Goal: Task Accomplishment & Management: Complete application form

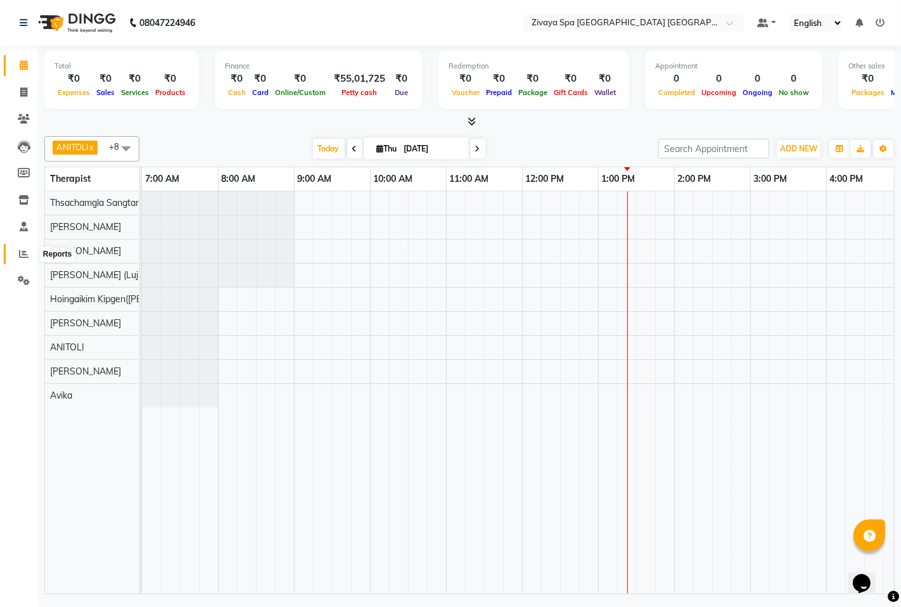
click at [23, 256] on icon at bounding box center [24, 254] width 10 height 10
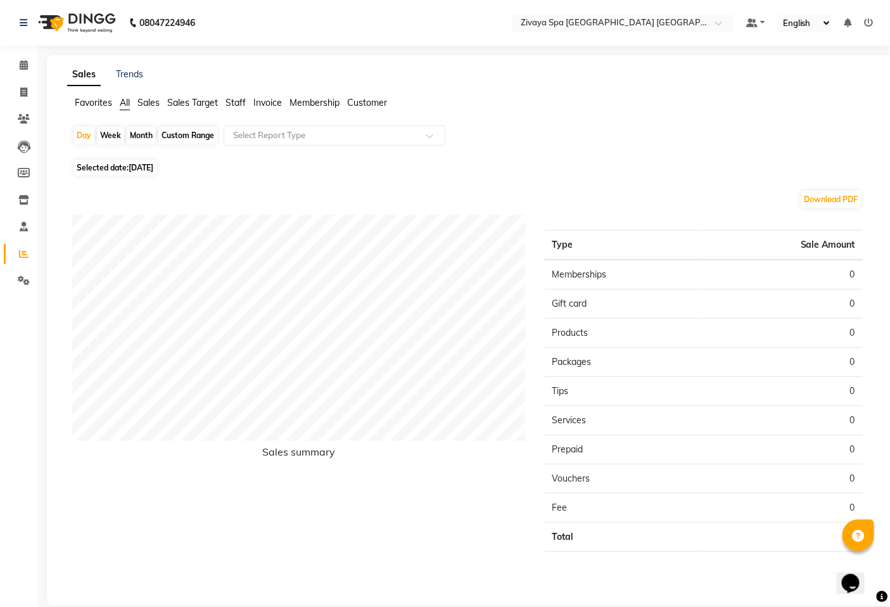
click at [138, 138] on div "Month" at bounding box center [141, 136] width 29 height 18
select select "9"
select select "2025"
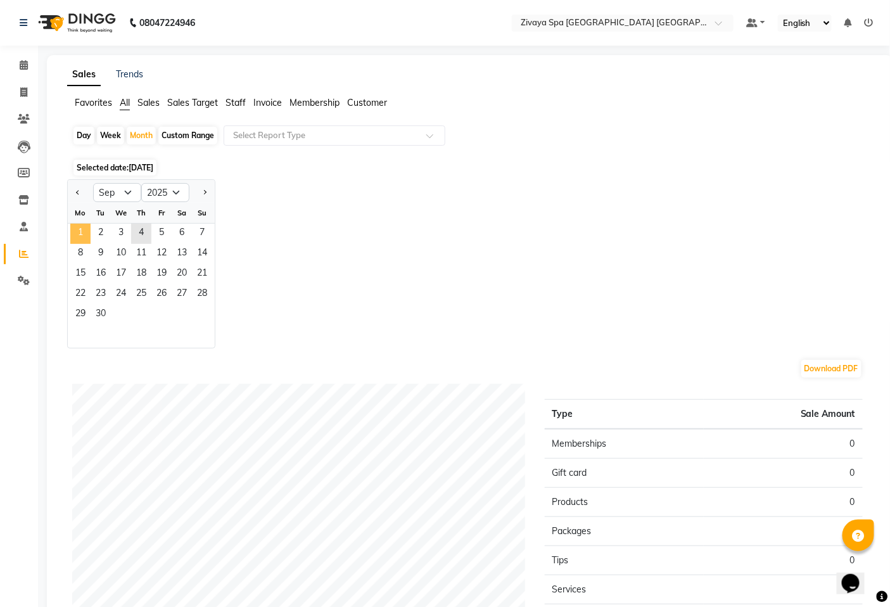
click at [84, 237] on span "1" at bounding box center [80, 234] width 20 height 20
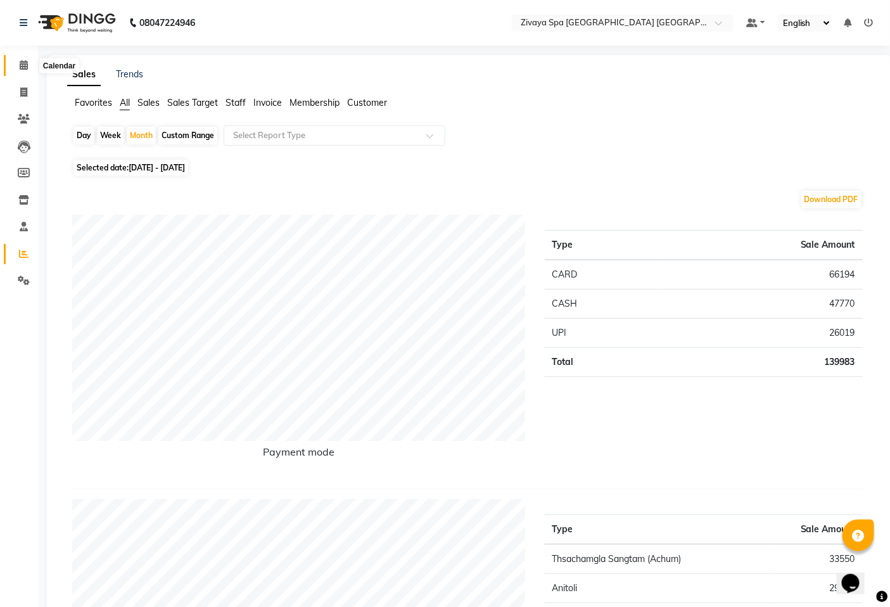
click at [16, 64] on span at bounding box center [24, 65] width 22 height 15
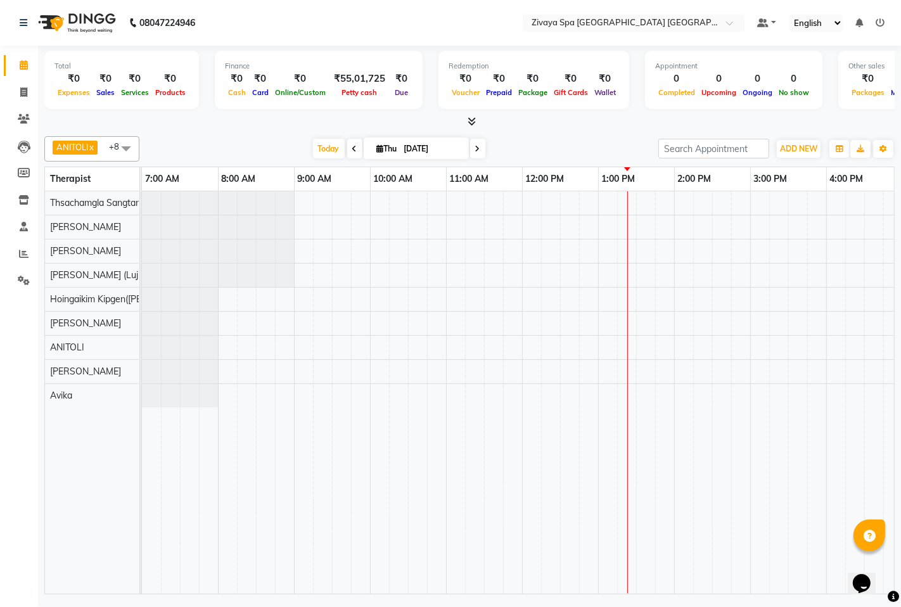
click at [352, 148] on icon at bounding box center [354, 149] width 5 height 8
type input "[DATE]"
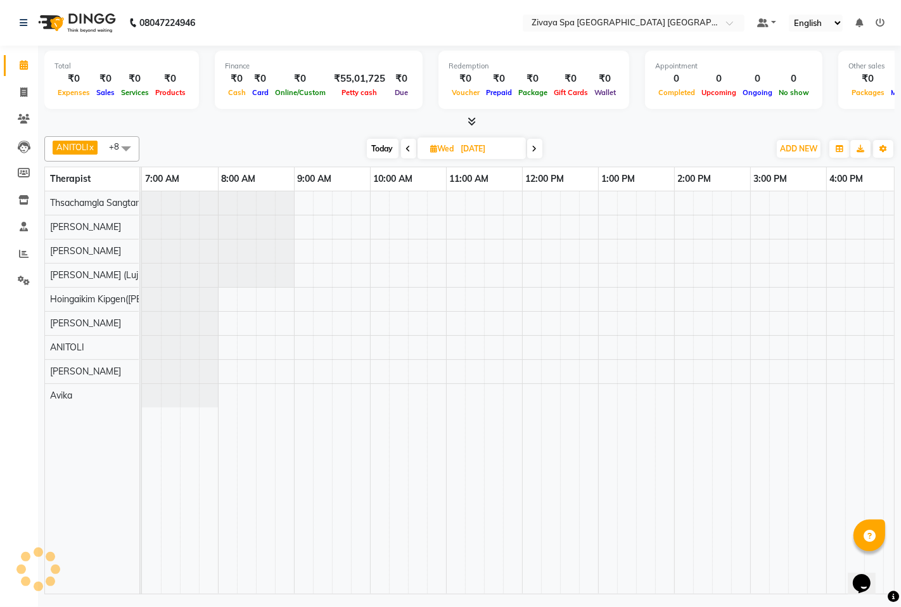
scroll to position [0, 457]
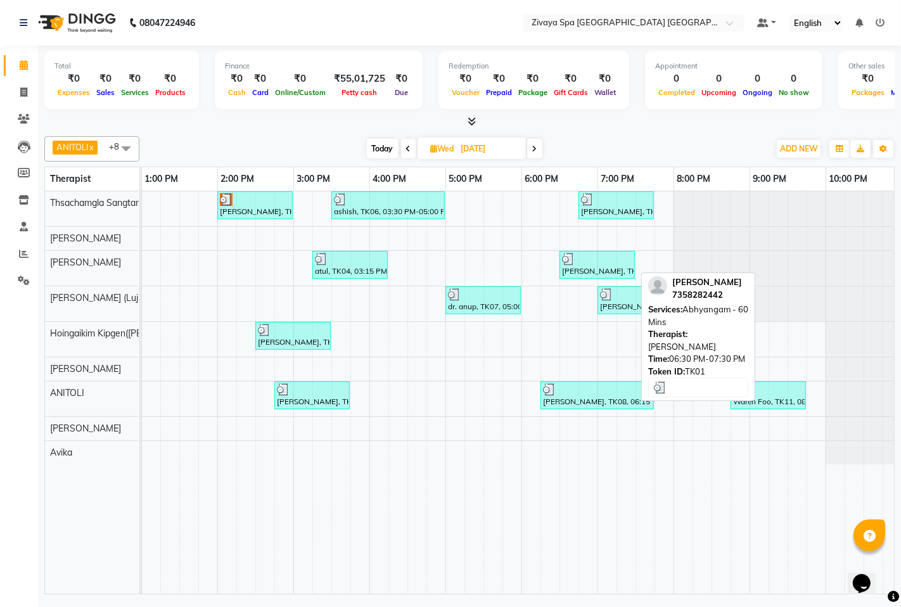
click at [595, 262] on div at bounding box center [597, 259] width 70 height 13
select select "3"
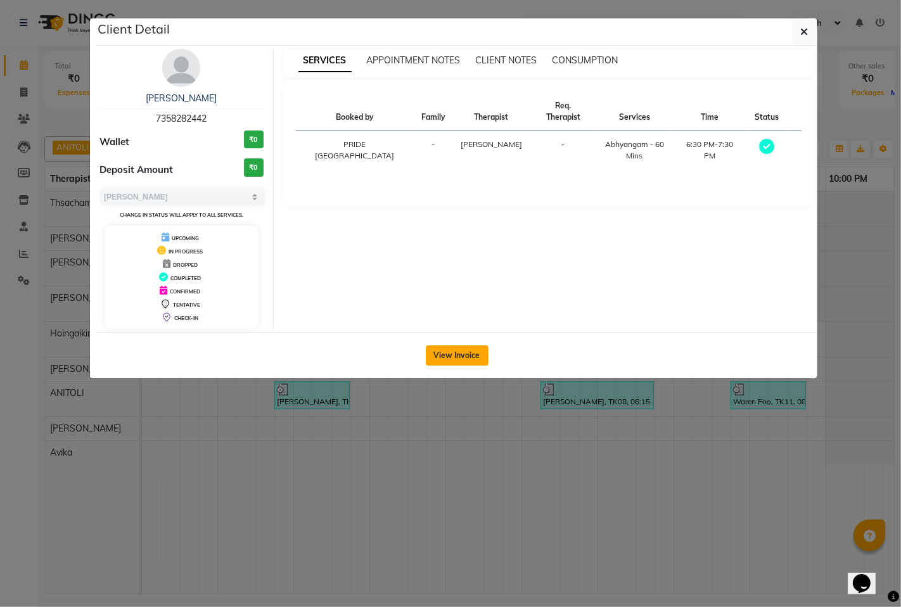
click at [469, 353] on button "View Invoice" at bounding box center [457, 355] width 63 height 20
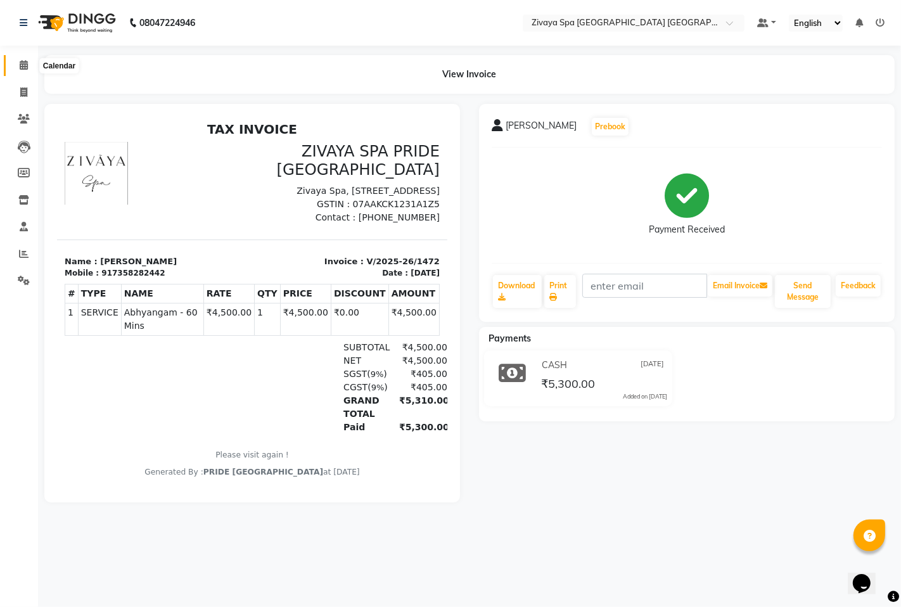
click at [20, 64] on icon at bounding box center [24, 65] width 8 height 10
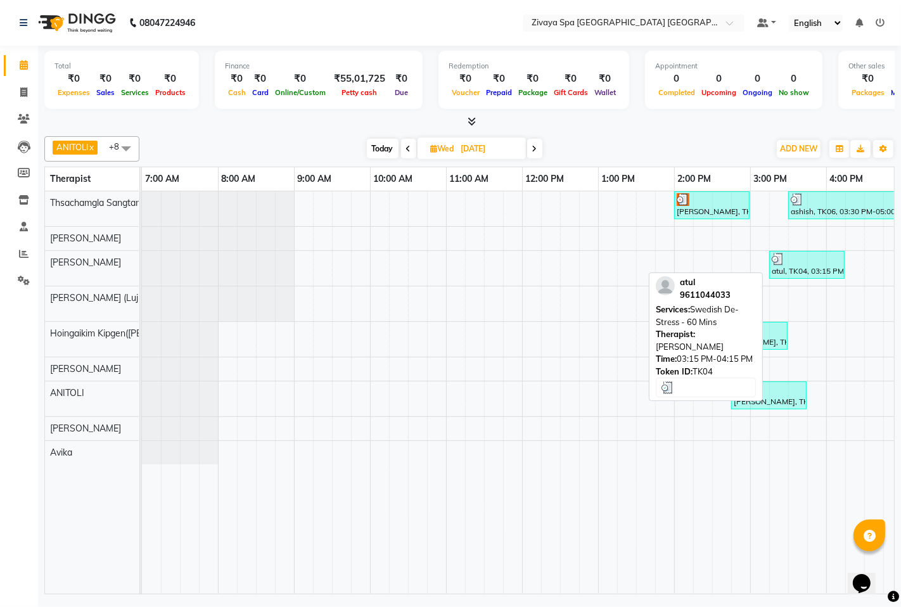
click at [778, 271] on div "atul, TK04, 03:15 PM-04:15 PM, Swedish De-Stress - 60 Mins" at bounding box center [806, 265] width 73 height 24
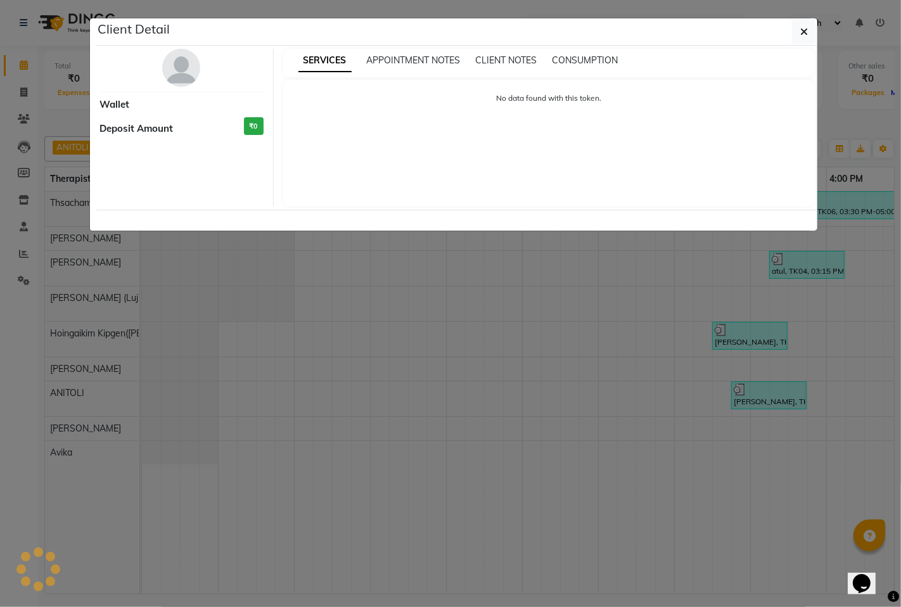
select select "3"
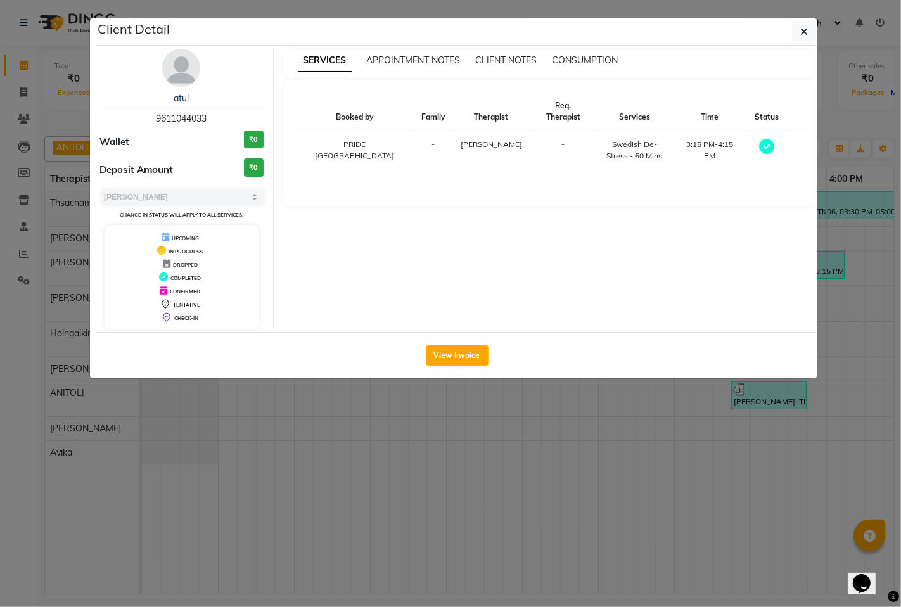
click at [18, 34] on ngb-modal-window "Client Detail atul 9611044033 Wallet ₹0 Deposit Amount ₹0 Select MARK DONE UPCO…" at bounding box center [450, 303] width 901 height 607
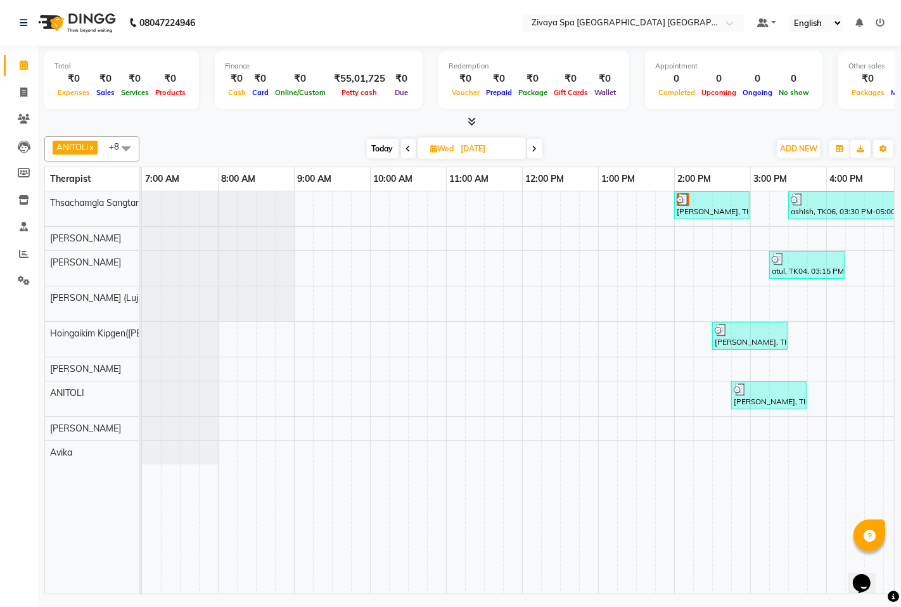
click at [406, 148] on icon at bounding box center [408, 149] width 5 height 8
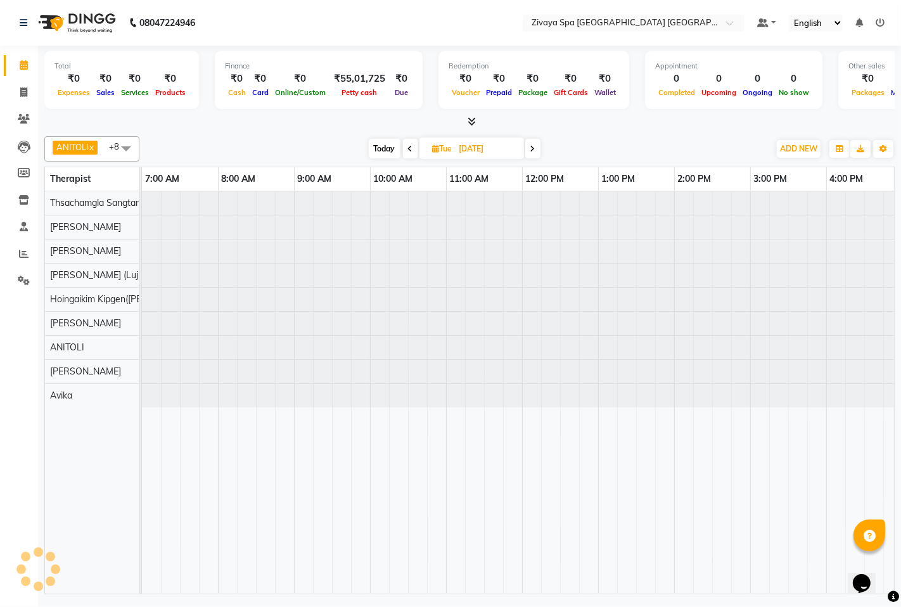
scroll to position [0, 457]
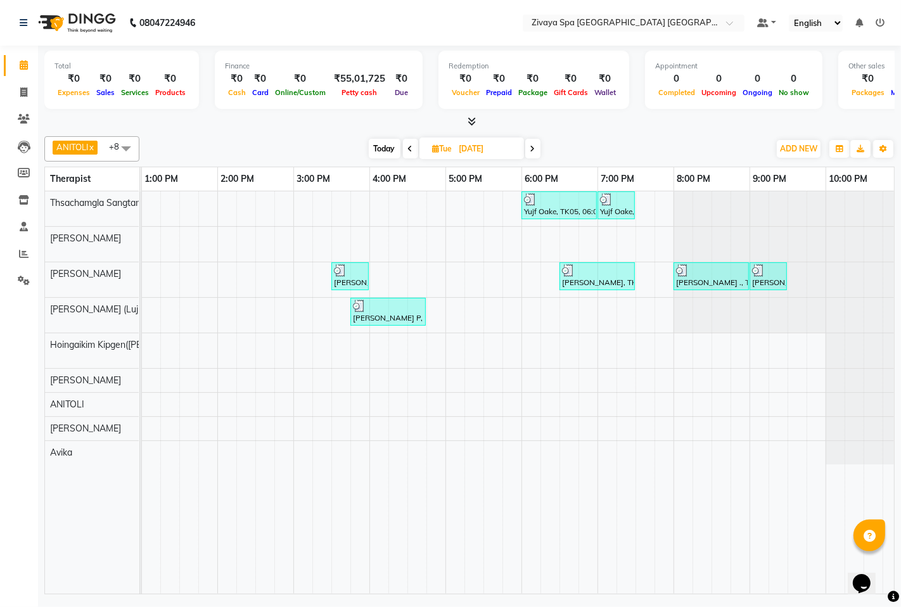
drag, startPoint x: 510, startPoint y: 583, endPoint x: 392, endPoint y: 582, distance: 118.5
click at [392, 582] on tr at bounding box center [293, 392] width 1216 height 402
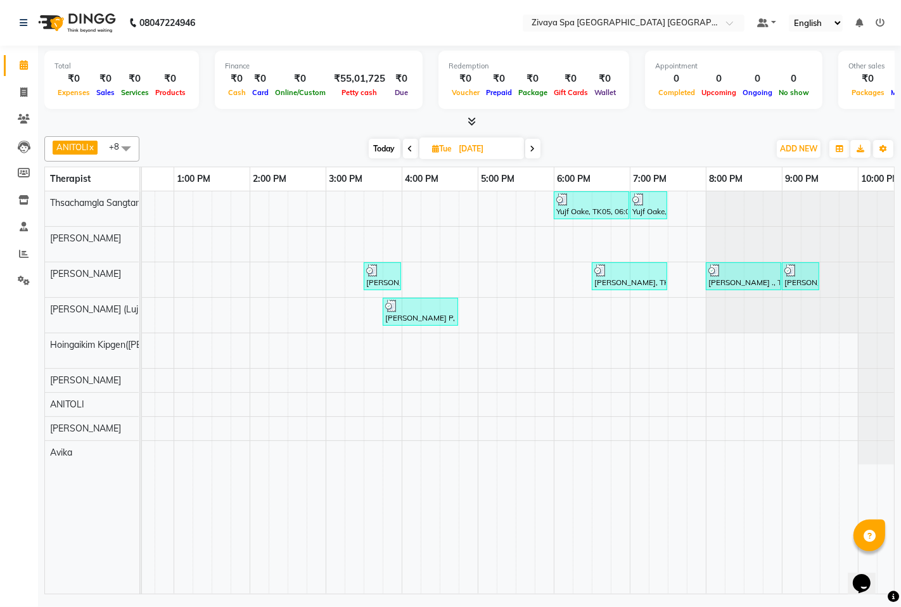
scroll to position [0, 464]
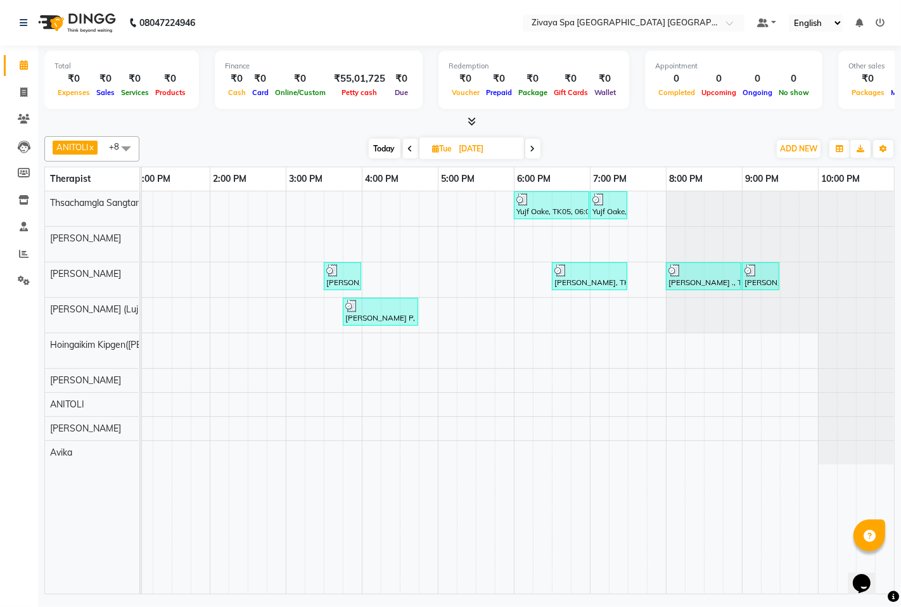
click at [406, 148] on span at bounding box center [410, 149] width 15 height 20
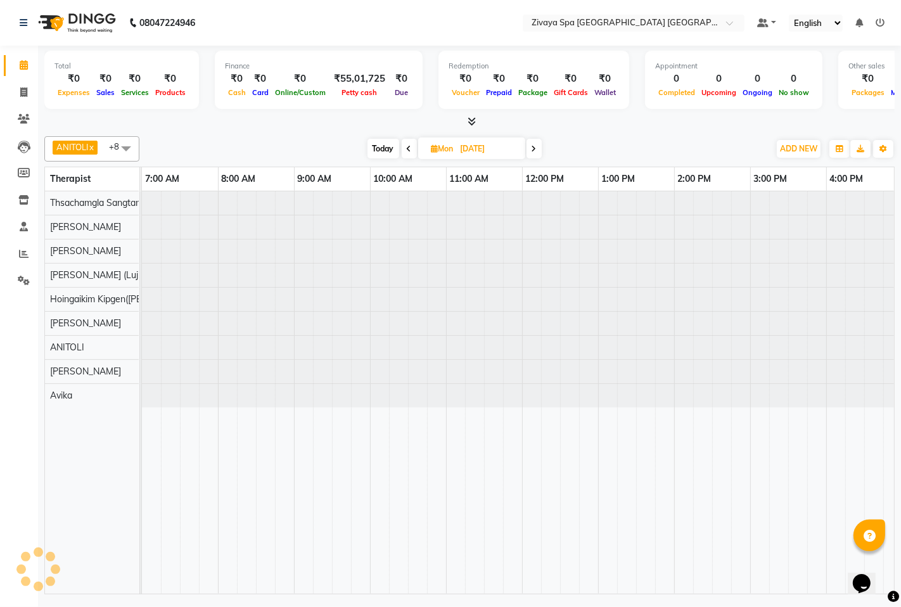
scroll to position [0, 457]
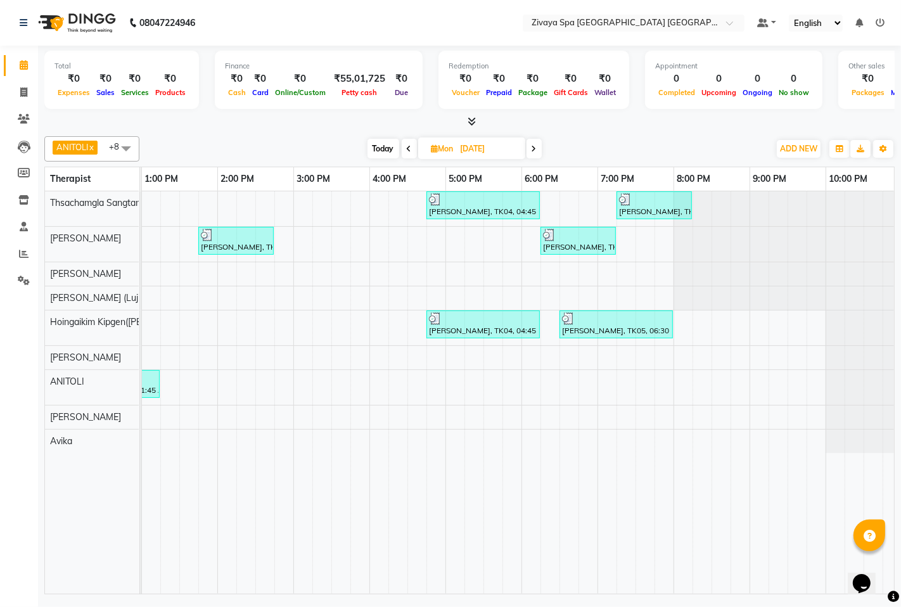
click at [536, 153] on span at bounding box center [533, 149] width 15 height 20
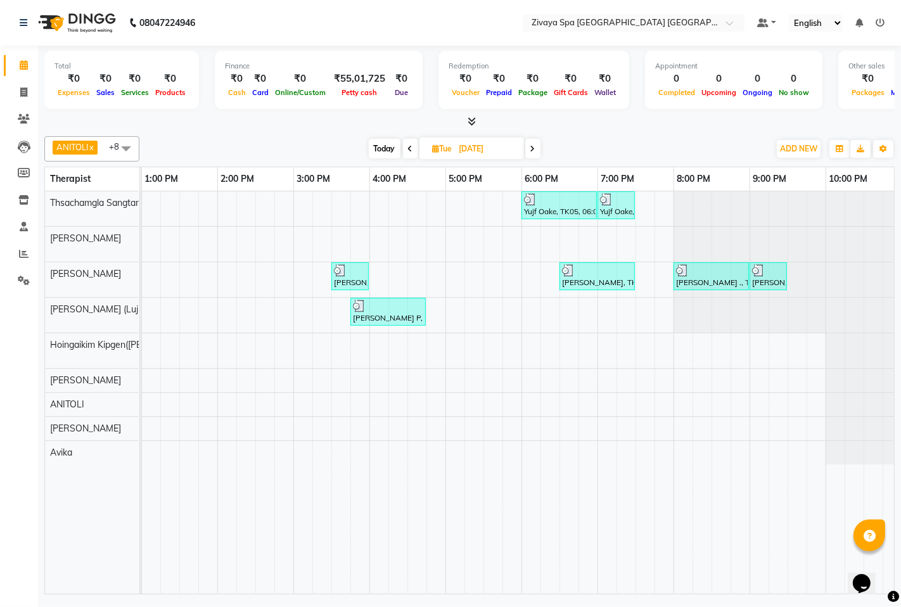
click at [536, 153] on span at bounding box center [532, 149] width 15 height 20
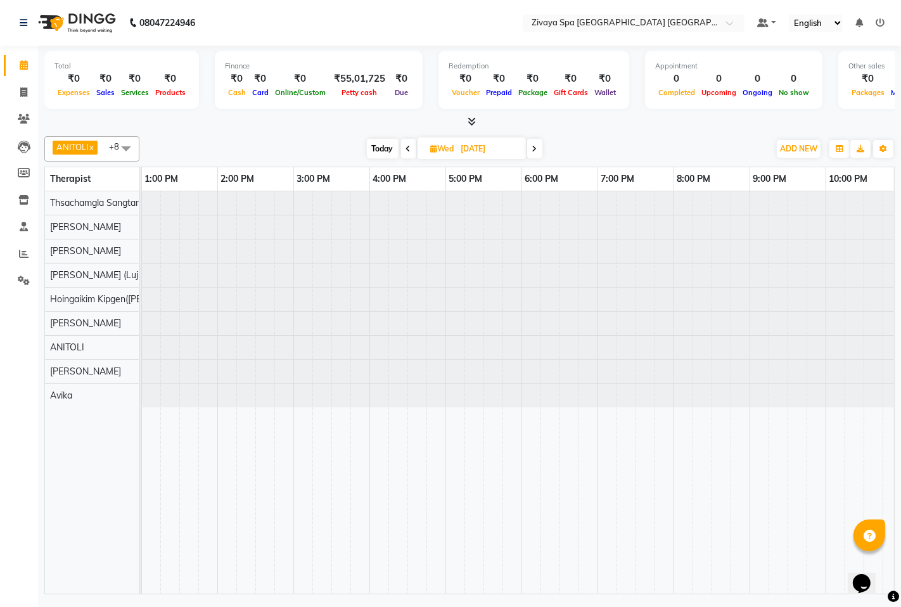
scroll to position [0, 0]
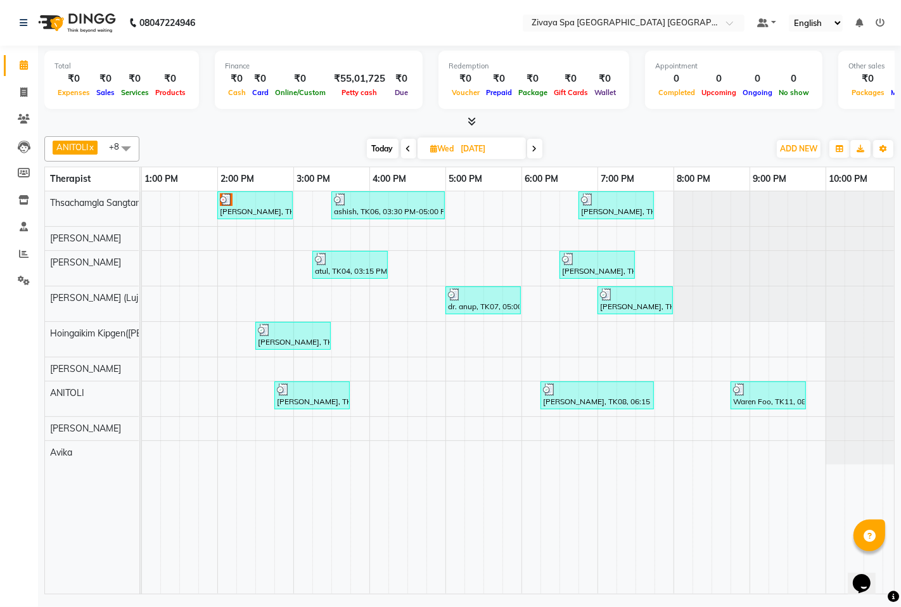
click at [536, 153] on span at bounding box center [534, 149] width 15 height 20
type input "[DATE]"
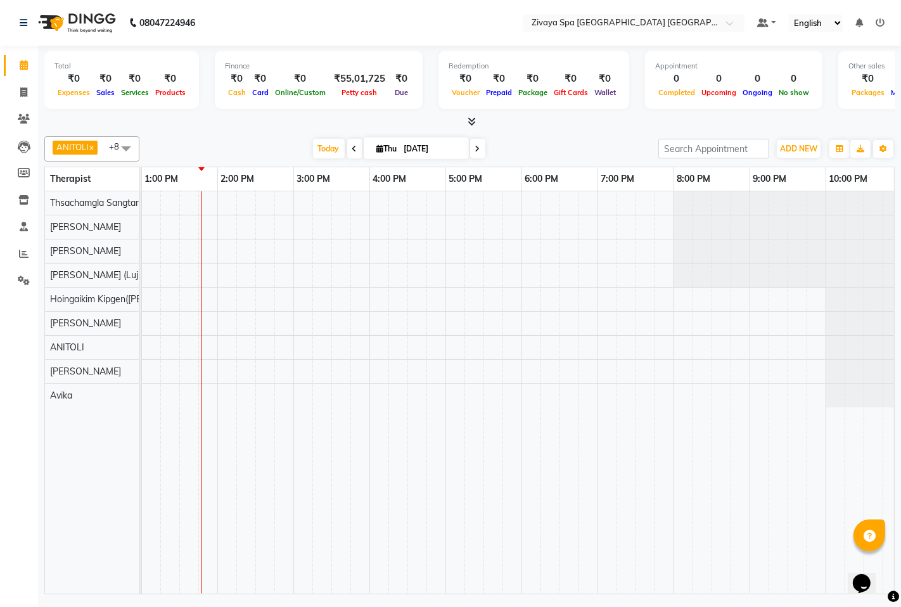
click at [449, 276] on div at bounding box center [293, 392] width 1216 height 402
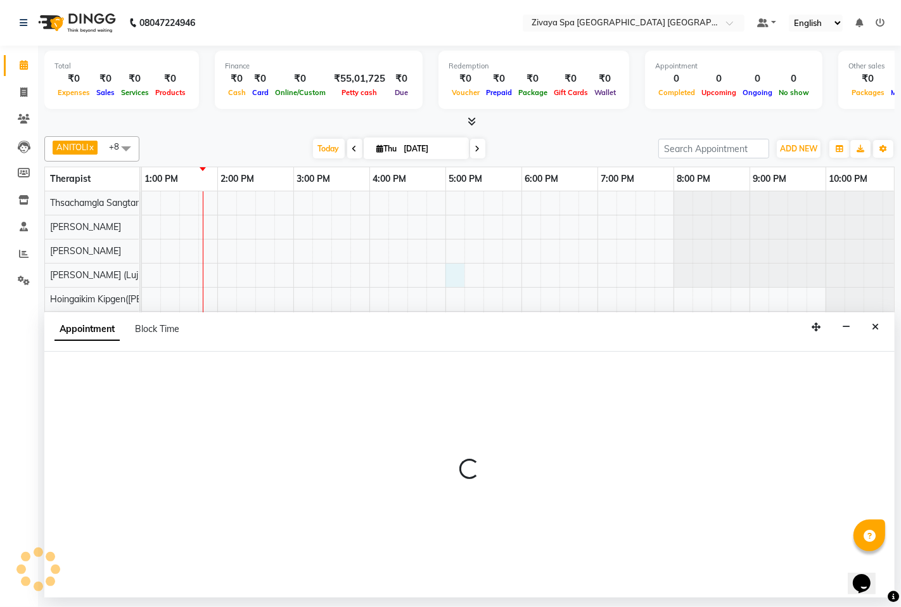
select select "49493"
select select "tentative"
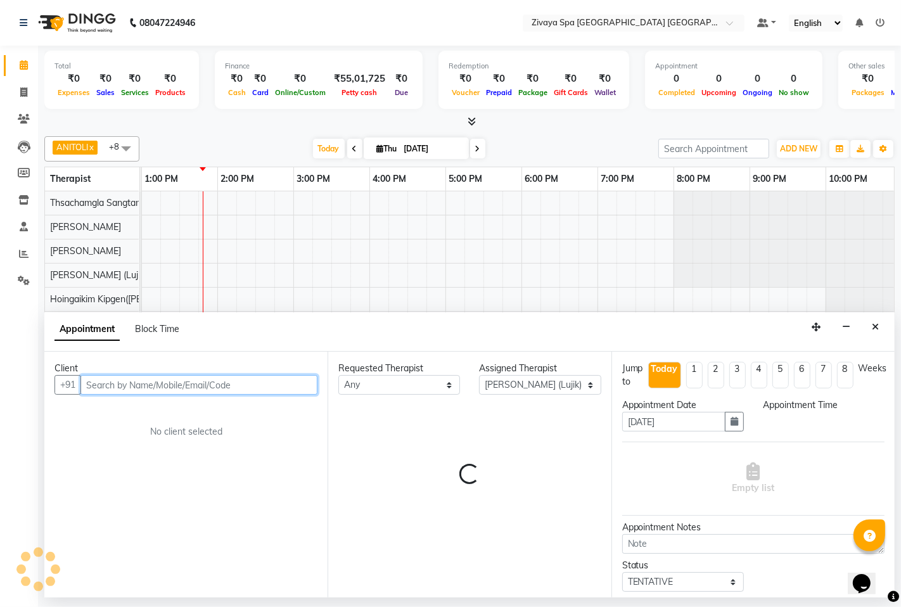
select select "1020"
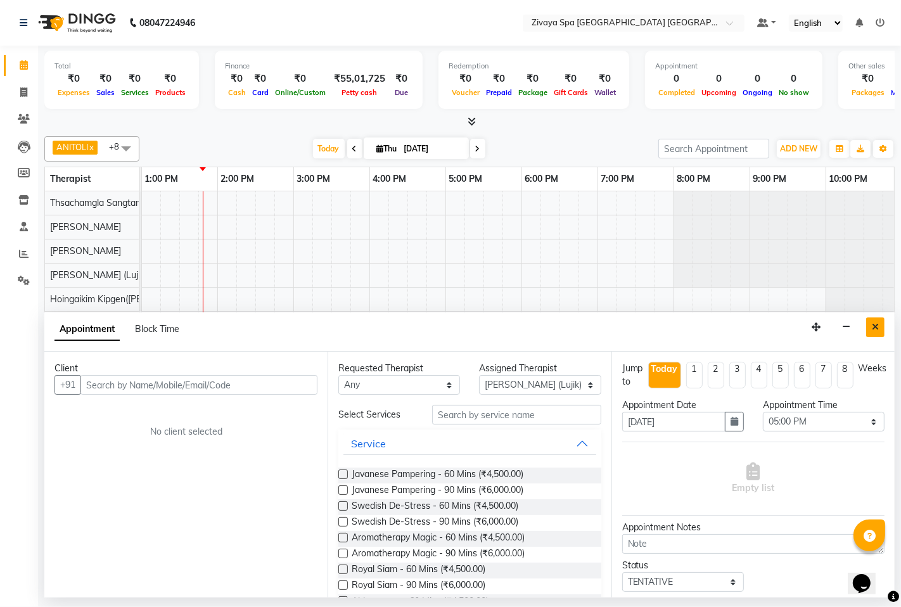
click at [875, 333] on button "Close" at bounding box center [875, 327] width 18 height 20
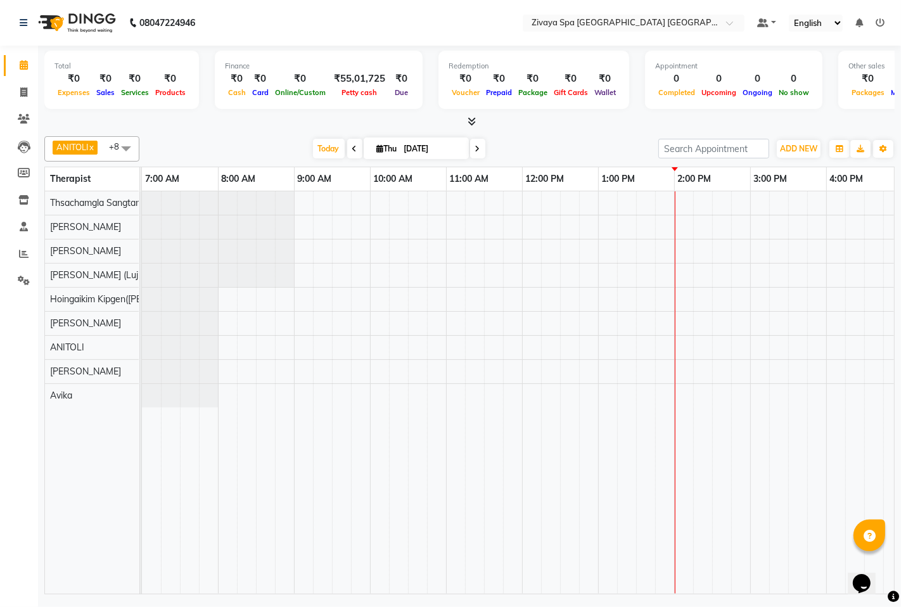
scroll to position [0, 464]
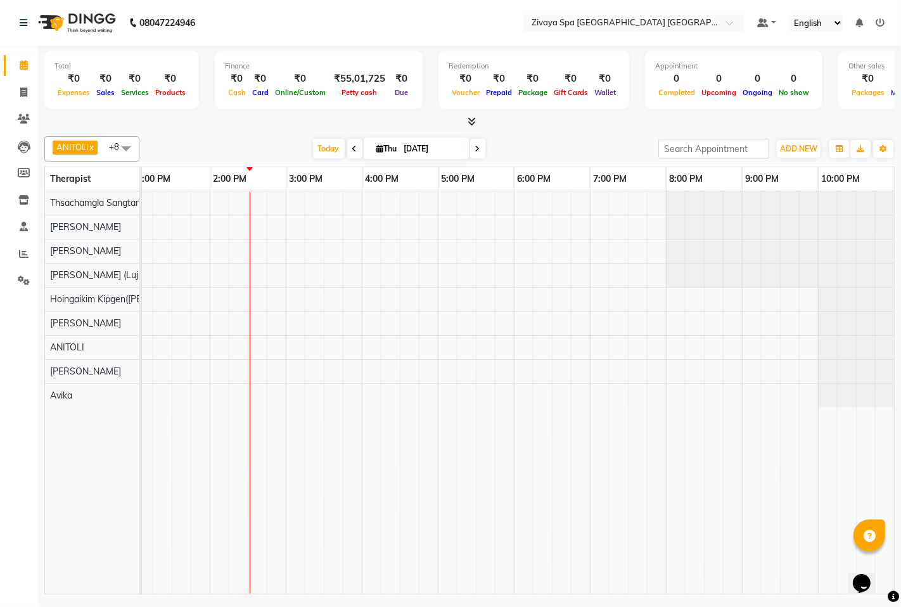
click at [295, 235] on div at bounding box center [286, 392] width 1216 height 402
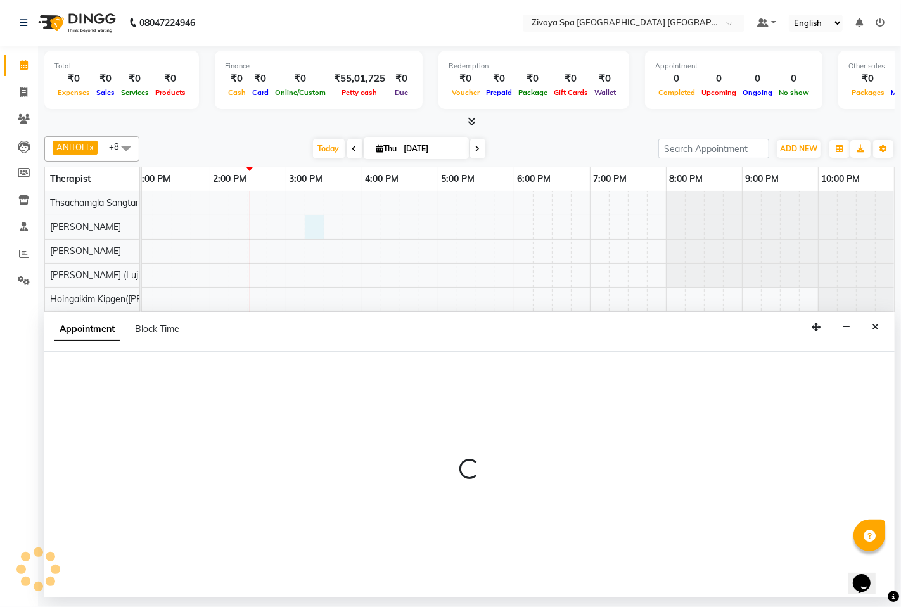
select select "49490"
select select "915"
select select "tentative"
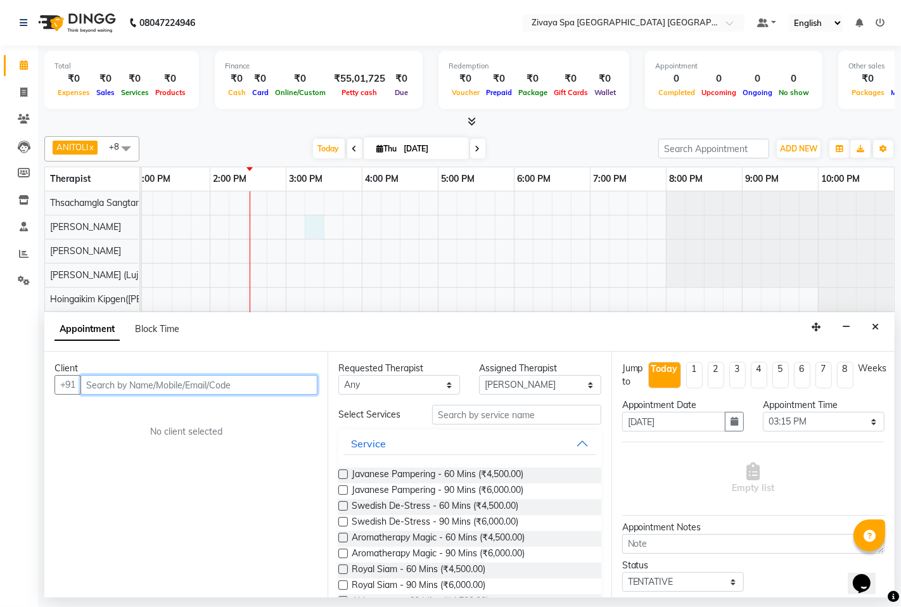
click at [196, 385] on input "text" at bounding box center [198, 385] width 237 height 20
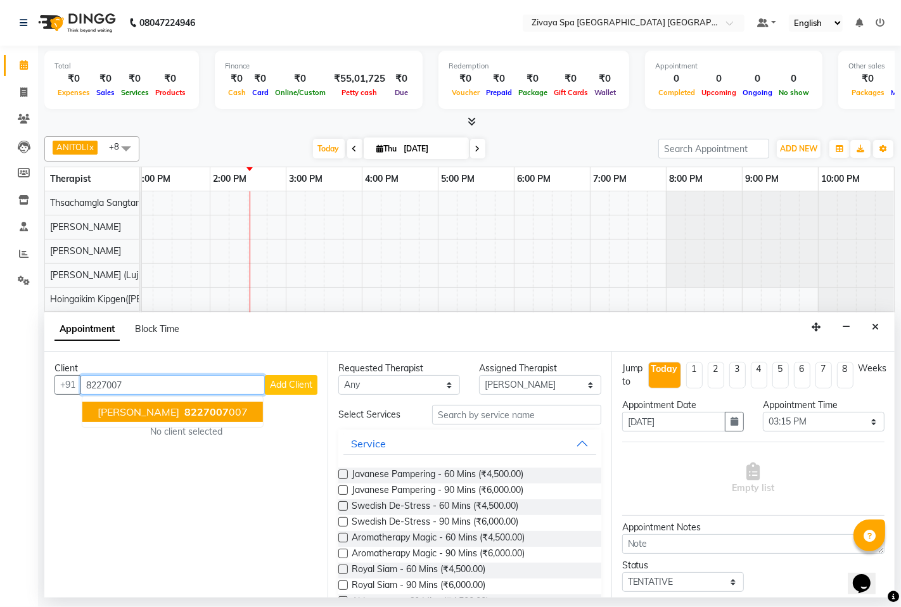
click at [181, 413] on button "[PERSON_NAME] 8227007 007" at bounding box center [172, 412] width 181 height 20
type input "8227007007"
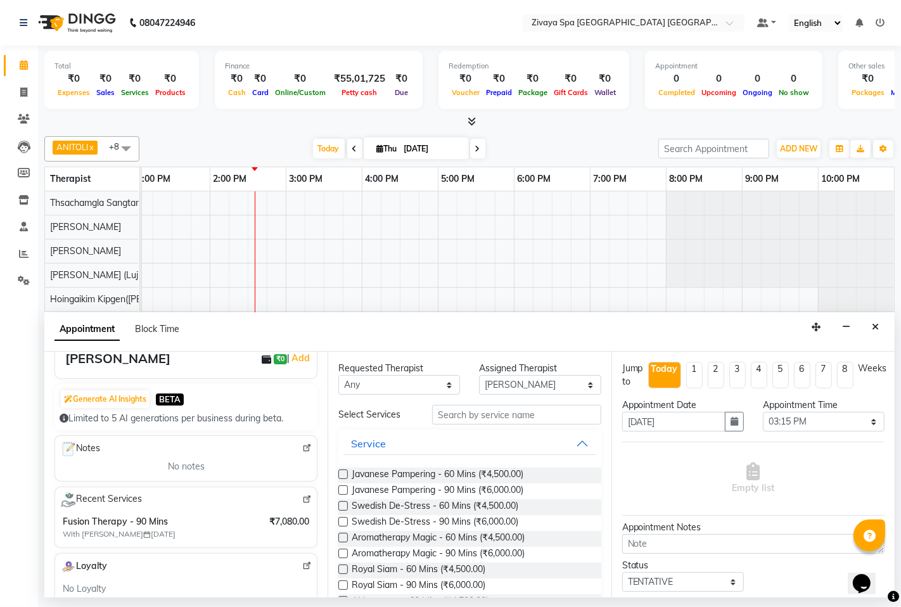
scroll to position [0, 0]
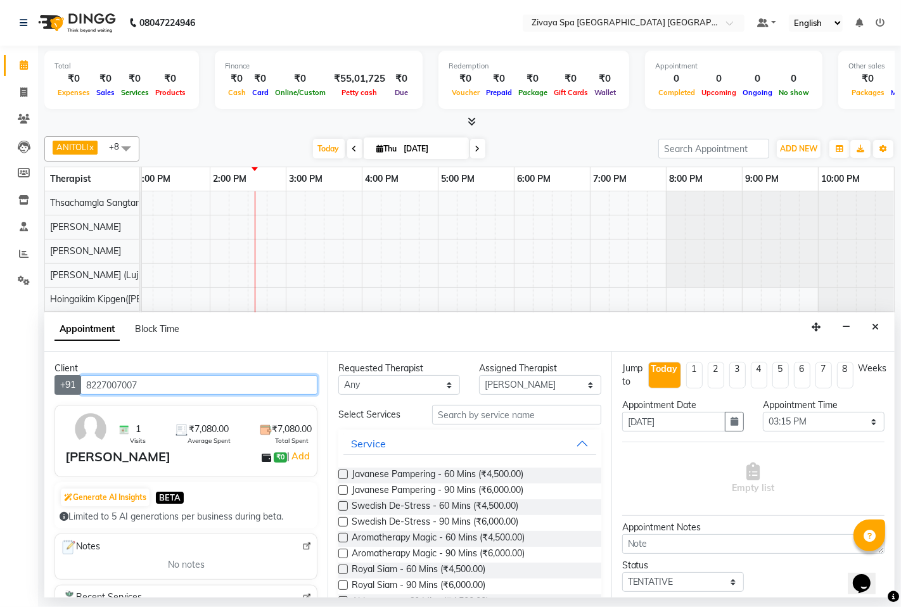
drag, startPoint x: 144, startPoint y: 385, endPoint x: 65, endPoint y: 378, distance: 78.9
click at [65, 378] on div "[PHONE_NUMBER]" at bounding box center [185, 385] width 263 height 20
click at [400, 219] on div at bounding box center [286, 392] width 1216 height 402
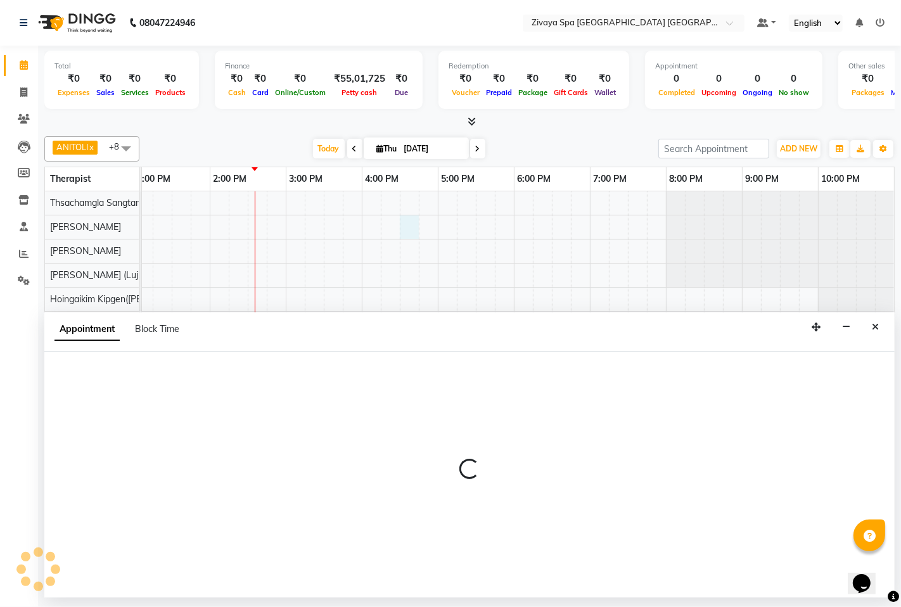
select select "49490"
select select "990"
select select "tentative"
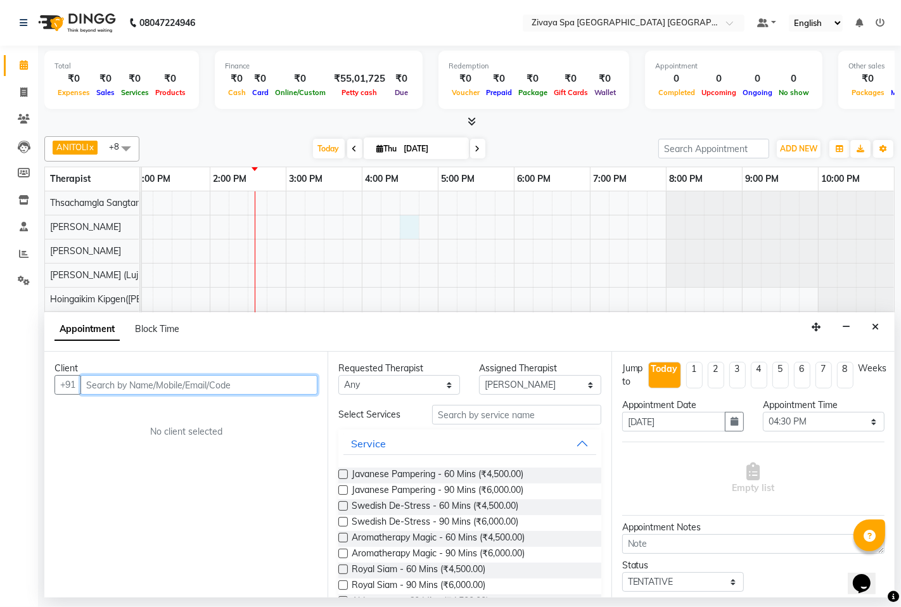
click at [269, 209] on div at bounding box center [286, 392] width 1216 height 402
click at [877, 324] on icon "Close" at bounding box center [875, 326] width 7 height 9
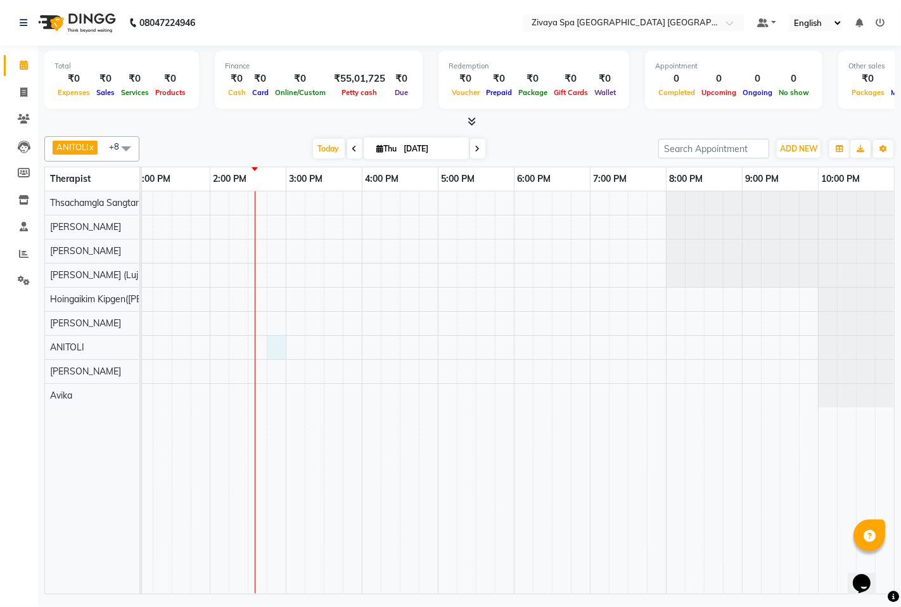
click at [266, 344] on div at bounding box center [286, 392] width 1216 height 402
select select "71800"
select select "885"
select select "tentative"
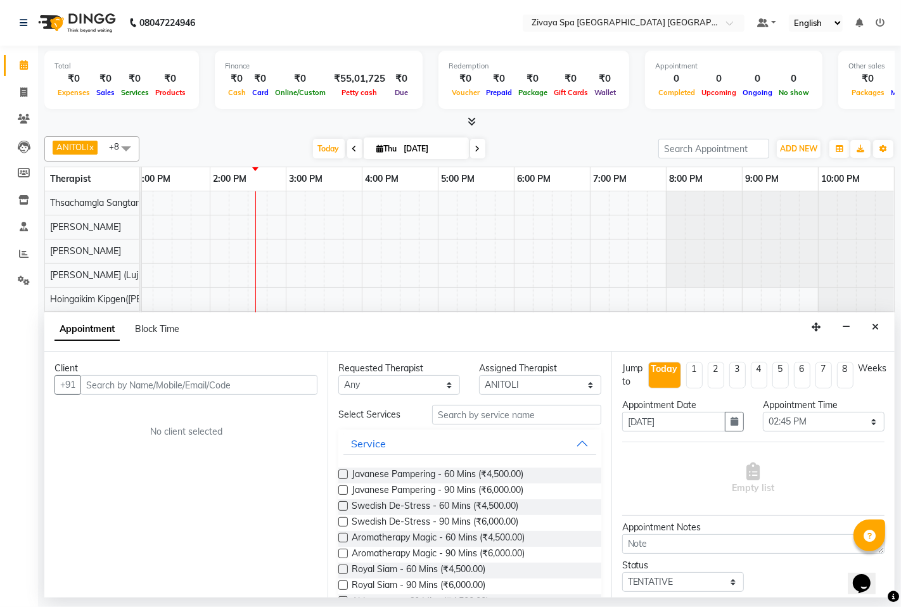
click at [239, 392] on input "text" at bounding box center [198, 385] width 237 height 20
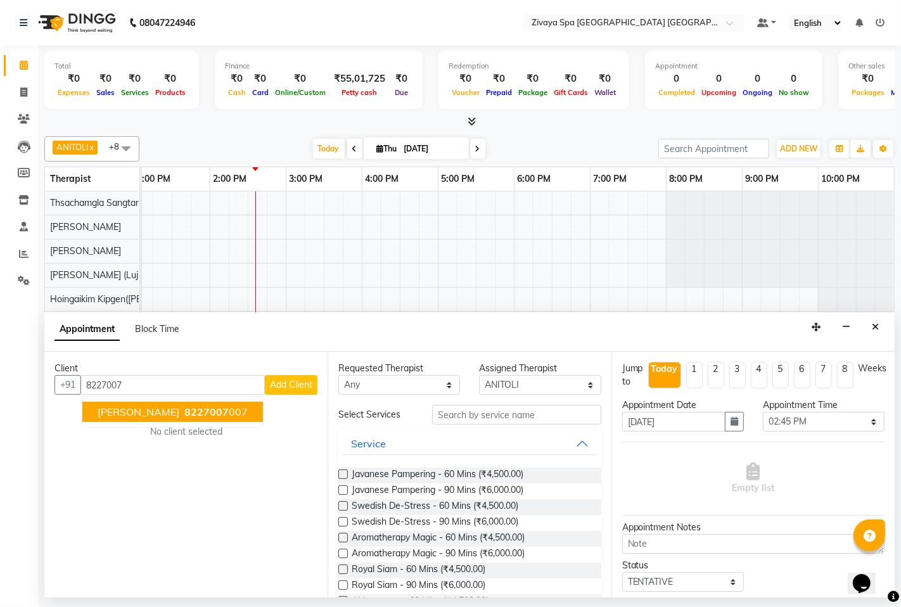
click at [215, 409] on span "8227007" at bounding box center [206, 411] width 44 height 13
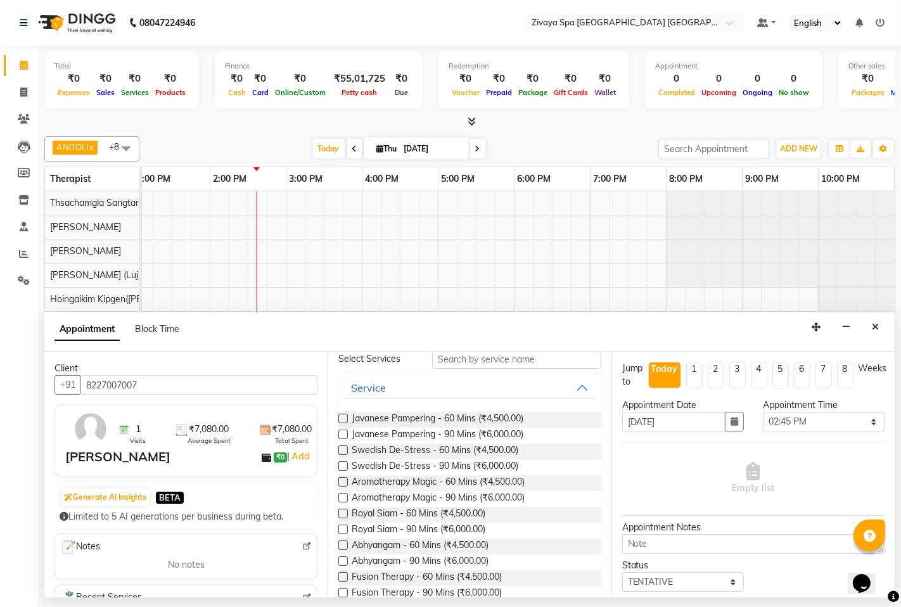
scroll to position [141, 0]
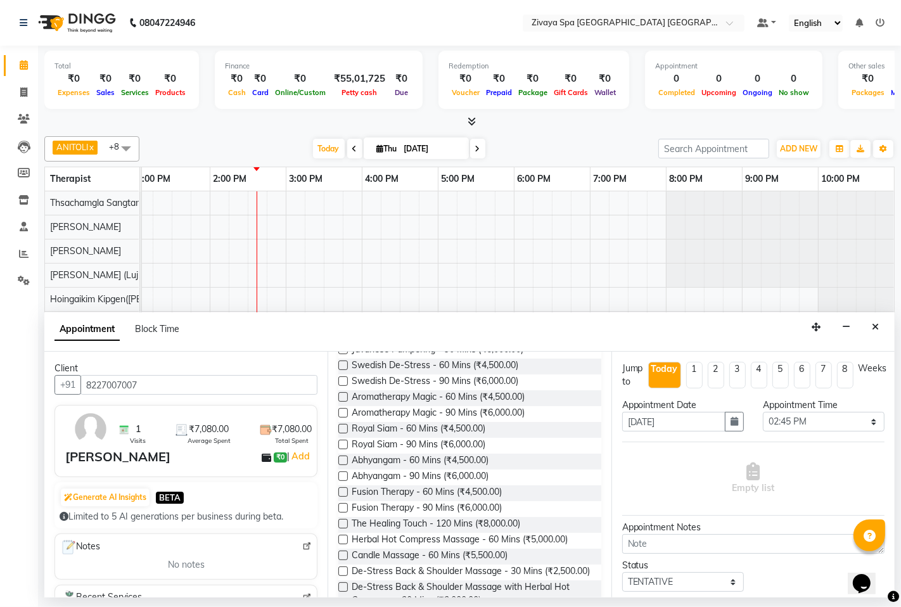
type input "8227007007"
click at [340, 490] on label at bounding box center [343, 492] width 10 height 10
click at [340, 490] on input "checkbox" at bounding box center [342, 493] width 8 height 8
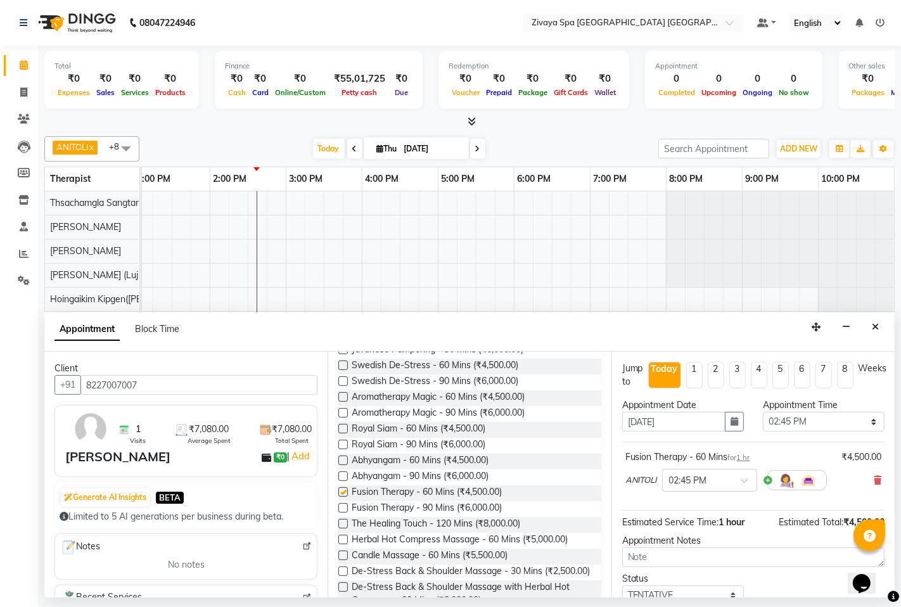
checkbox input "false"
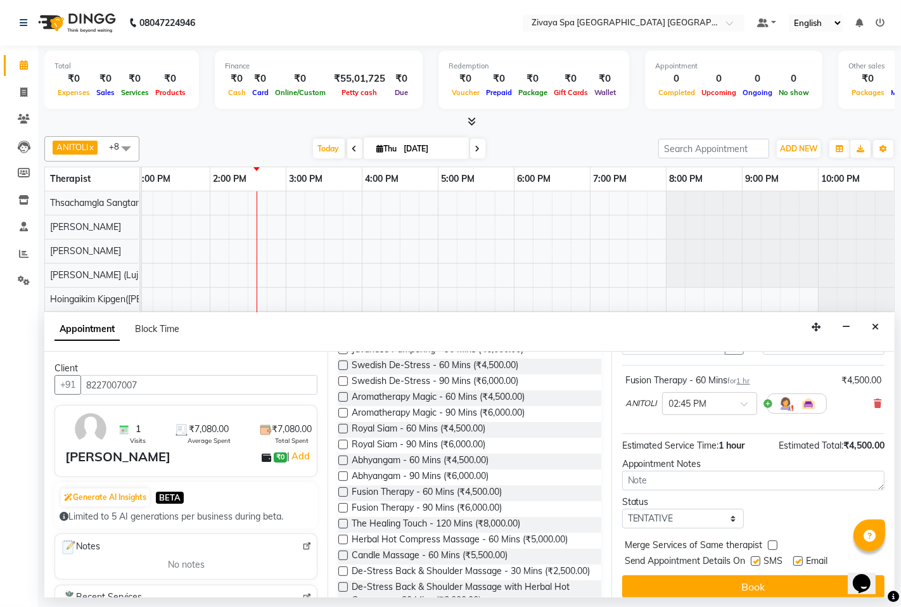
scroll to position [87, 0]
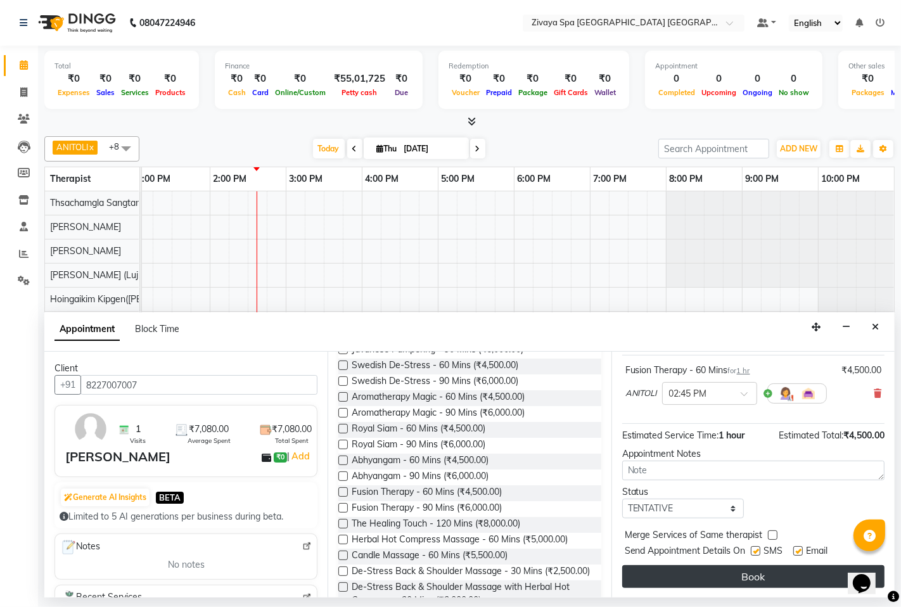
click at [750, 570] on button "Book" at bounding box center [753, 576] width 262 height 23
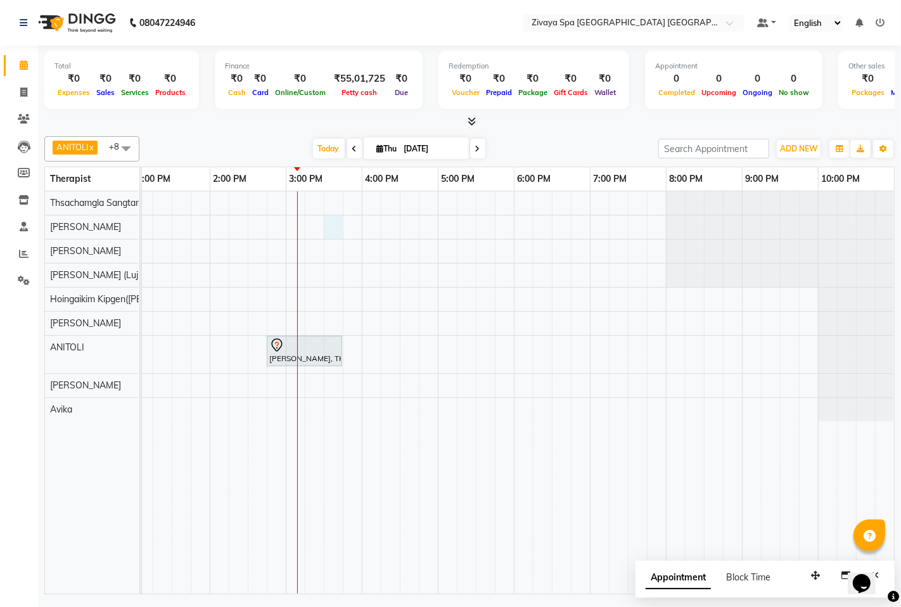
click at [319, 230] on div "[PERSON_NAME], TK01, 02:45 PM-03:45 PM, Fusion Therapy - 60 Mins" at bounding box center [286, 392] width 1216 height 402
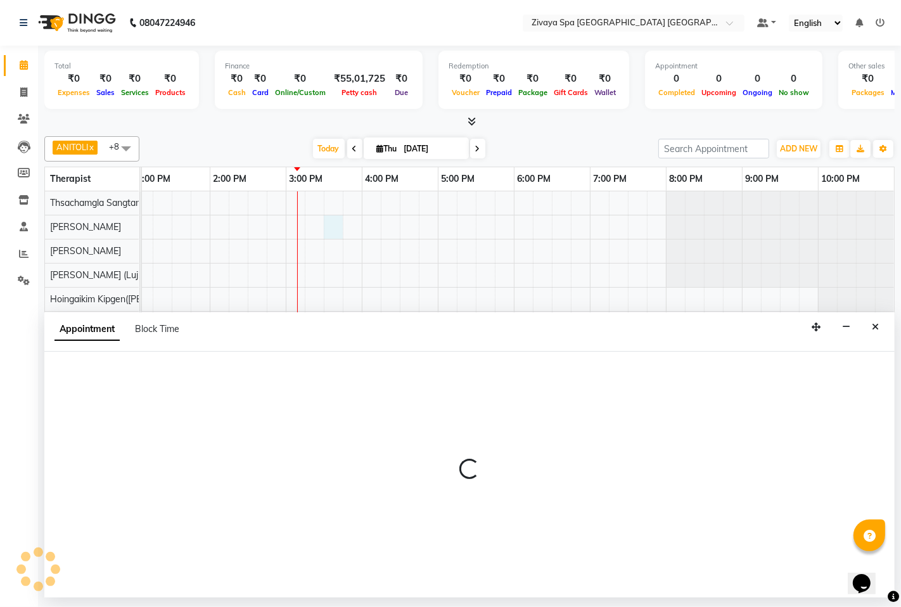
select select "49490"
select select "930"
select select "tentative"
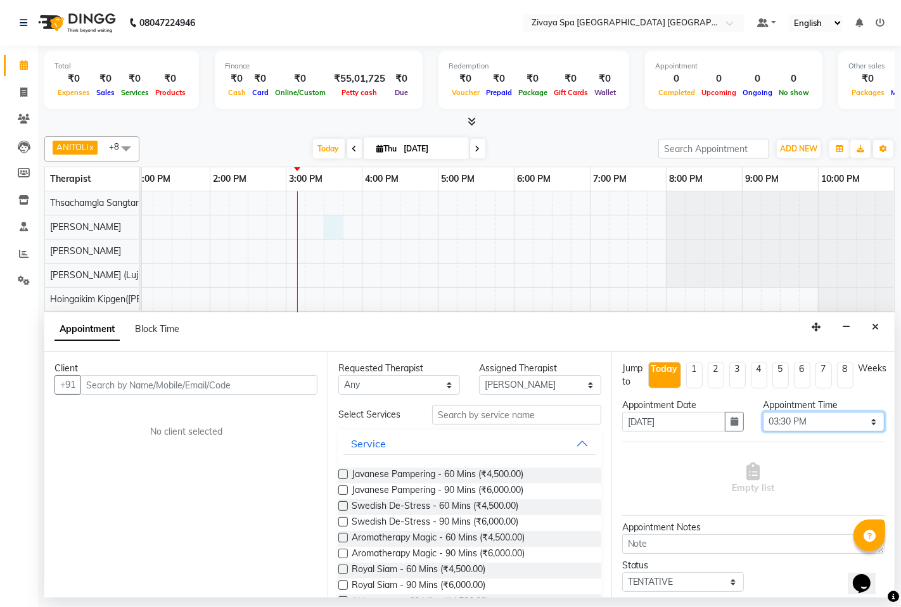
click at [793, 422] on select "Select 08:00 AM 08:15 AM 08:30 AM 08:45 AM 09:00 AM 09:15 AM 09:30 AM 09:45 AM …" at bounding box center [824, 422] width 122 height 20
select select "915"
click at [763, 412] on select "Select 08:00 AM 08:15 AM 08:30 AM 08:45 AM 09:00 AM 09:15 AM 09:30 AM 09:45 AM …" at bounding box center [824, 422] width 122 height 20
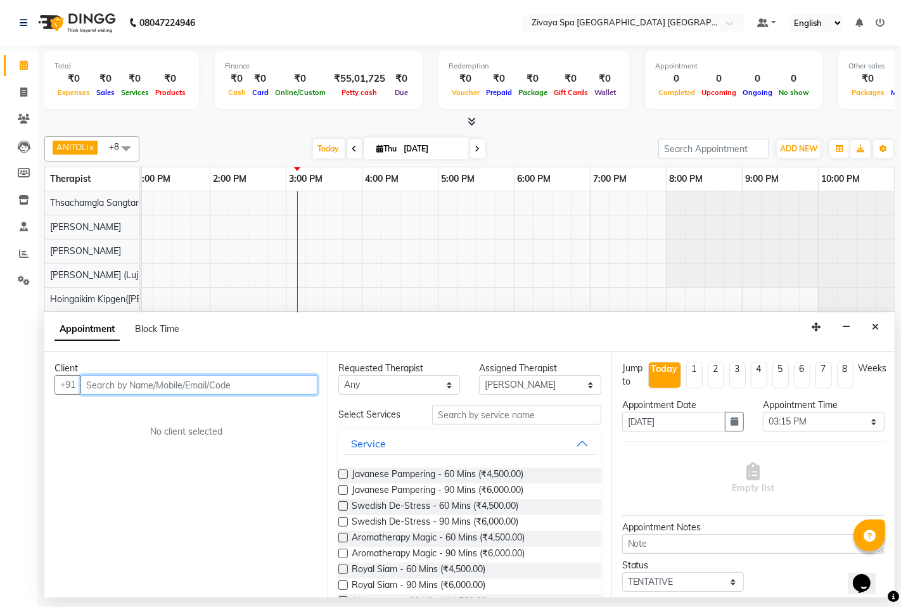
click at [219, 386] on input "text" at bounding box center [198, 385] width 237 height 20
type input "6598347332"
click at [281, 385] on span "Add Client" at bounding box center [291, 384] width 42 height 11
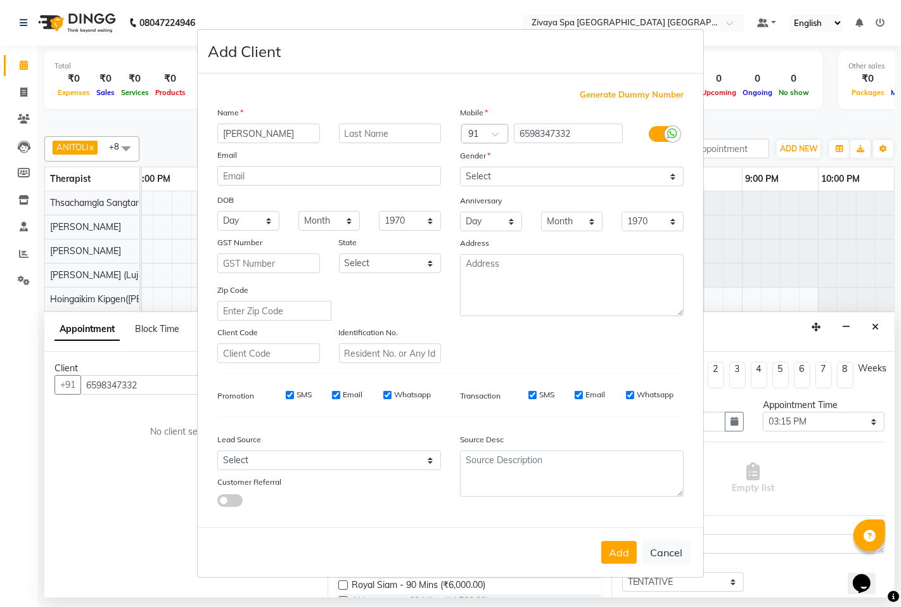
type input "[PERSON_NAME]"
click at [511, 177] on select "Select [DEMOGRAPHIC_DATA] [DEMOGRAPHIC_DATA] Other Prefer Not To Say" at bounding box center [572, 177] width 224 height 20
select select "[DEMOGRAPHIC_DATA]"
click at [460, 167] on select "Select [DEMOGRAPHIC_DATA] [DEMOGRAPHIC_DATA] Other Prefer Not To Say" at bounding box center [572, 177] width 224 height 20
click at [289, 397] on input "SMS" at bounding box center [290, 395] width 8 height 8
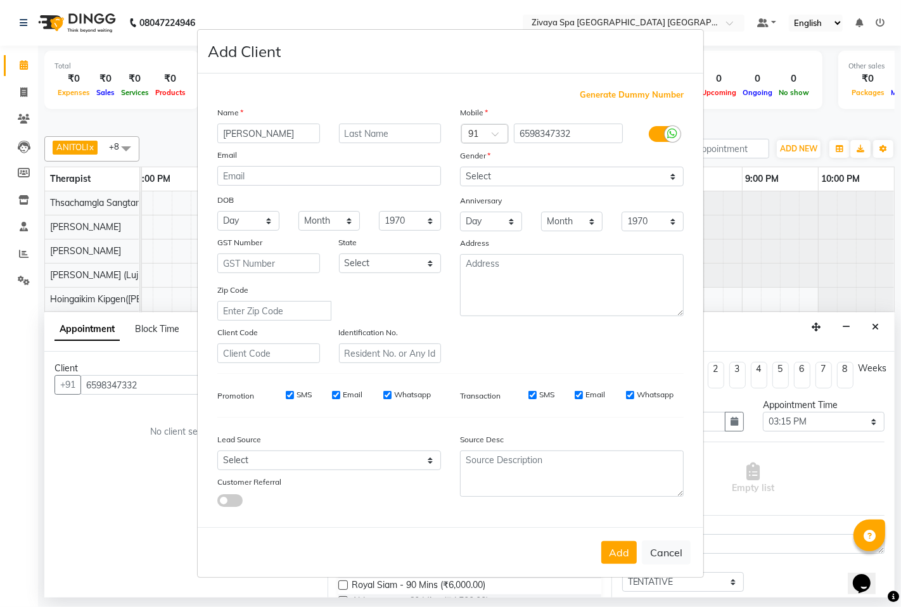
checkbox input "false"
click at [336, 392] on input "Email" at bounding box center [336, 395] width 8 height 8
checkbox input "false"
click at [386, 395] on input "Whatsapp" at bounding box center [387, 395] width 8 height 8
checkbox input "false"
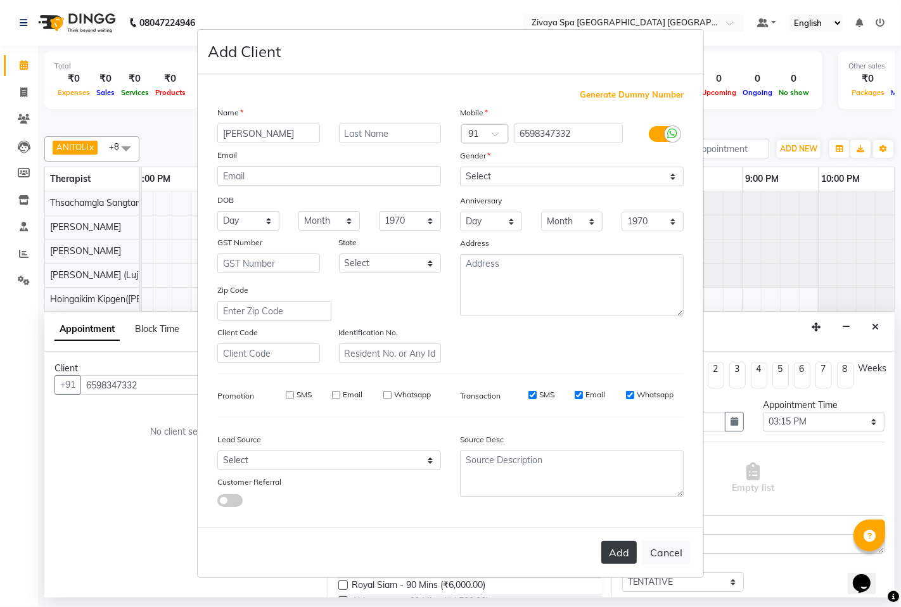
click at [623, 551] on button "Add" at bounding box center [618, 552] width 35 height 23
select select
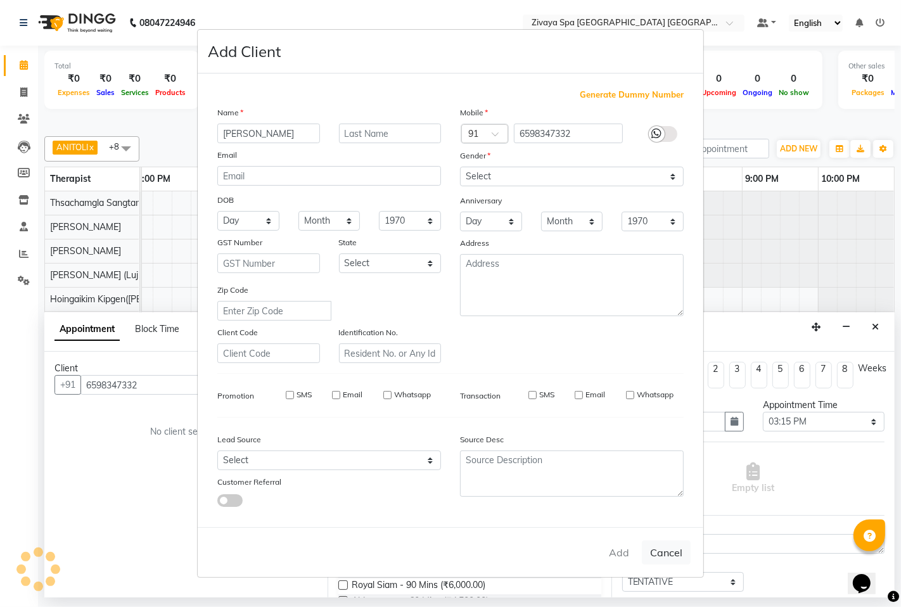
select select
checkbox input "false"
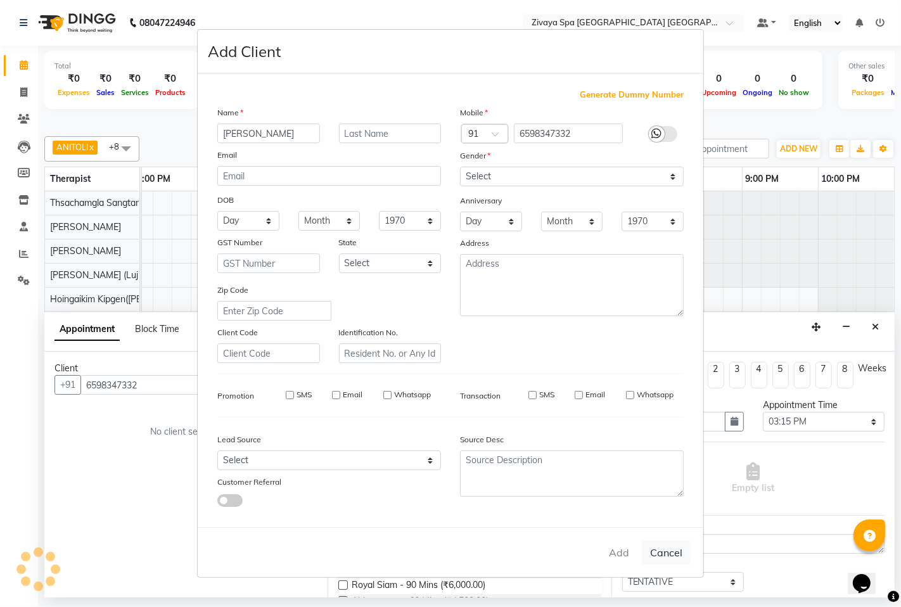
checkbox input "false"
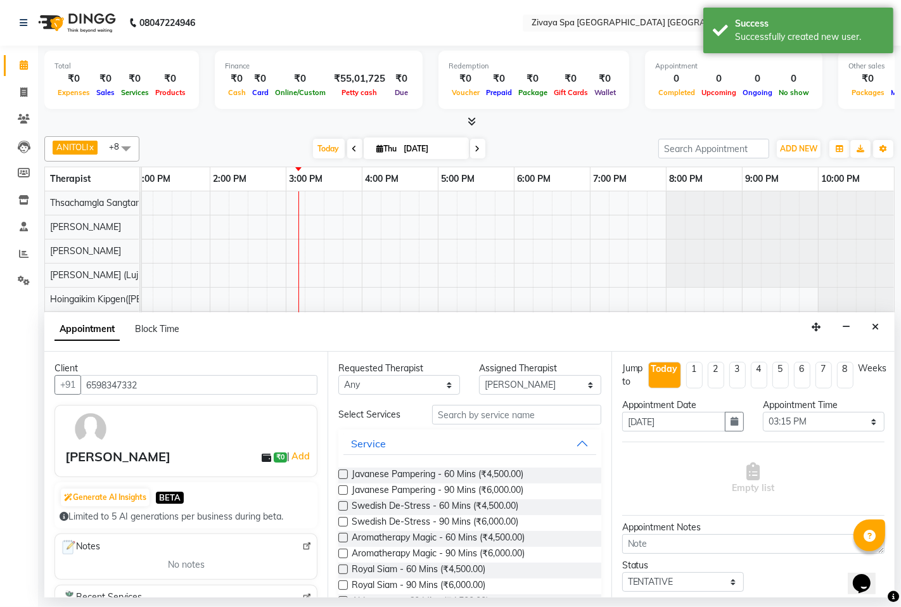
click at [345, 566] on label at bounding box center [343, 569] width 10 height 10
click at [345, 566] on input "checkbox" at bounding box center [342, 570] width 8 height 8
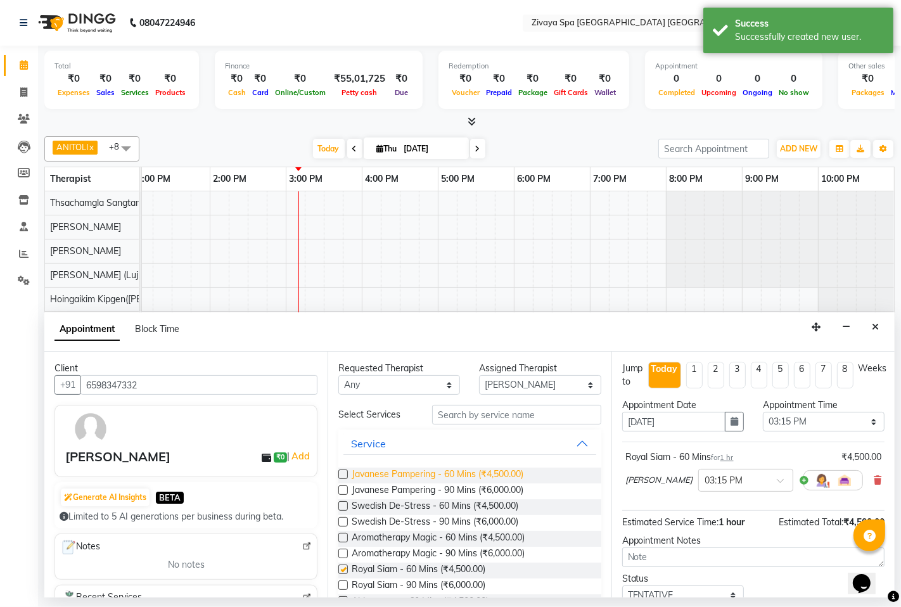
checkbox input "false"
click at [524, 390] on select "Select Abin [PERSON_NAME]([PERSON_NAME]) [PERSON_NAME] ([PERSON_NAME]) [PERSON_…" at bounding box center [540, 385] width 122 height 20
select select "49491"
click at [479, 375] on select "Select Abin [PERSON_NAME]([PERSON_NAME]) [PERSON_NAME] ([PERSON_NAME]) [PERSON_…" at bounding box center [540, 385] width 122 height 20
click at [343, 570] on label at bounding box center [343, 569] width 10 height 10
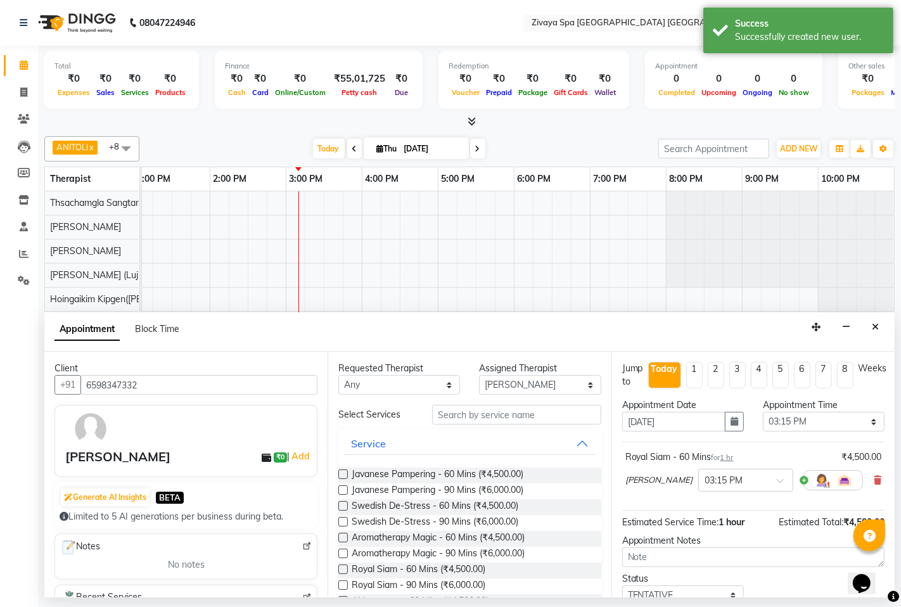
click at [343, 570] on input "checkbox" at bounding box center [342, 570] width 8 height 8
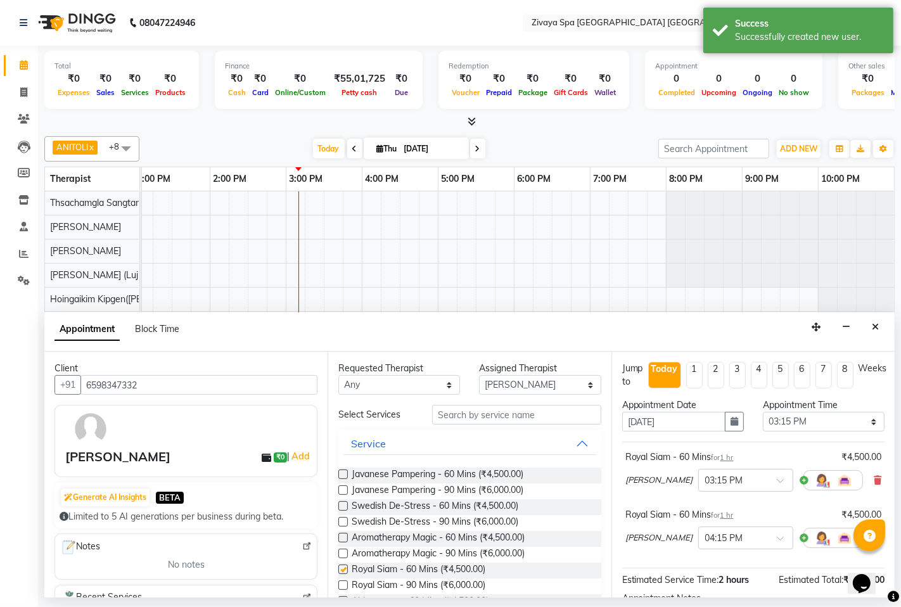
checkbox input "false"
click at [700, 547] on div "× 04:15 PM" at bounding box center [745, 537] width 95 height 23
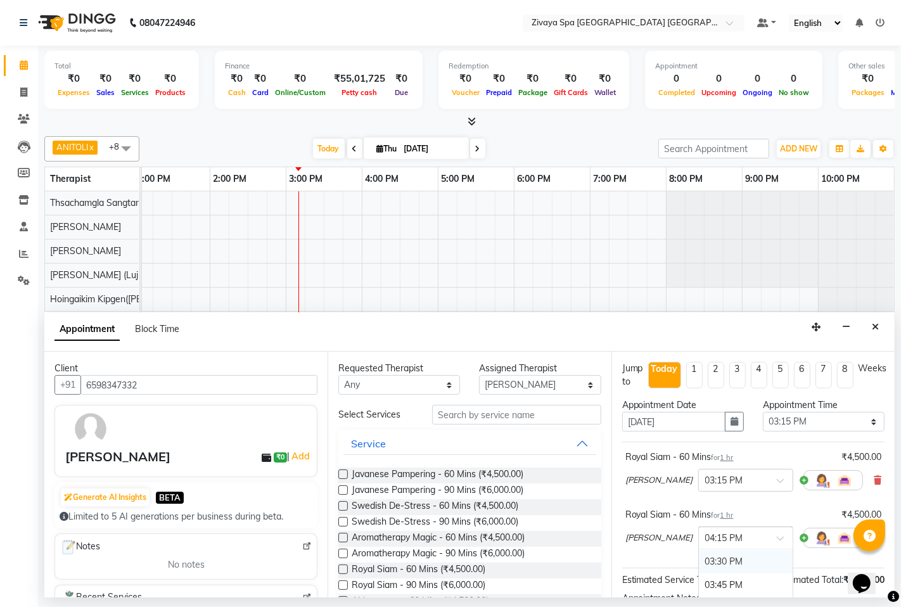
scroll to position [680, 0]
click at [703, 565] on div "03:15 PM" at bounding box center [746, 565] width 94 height 23
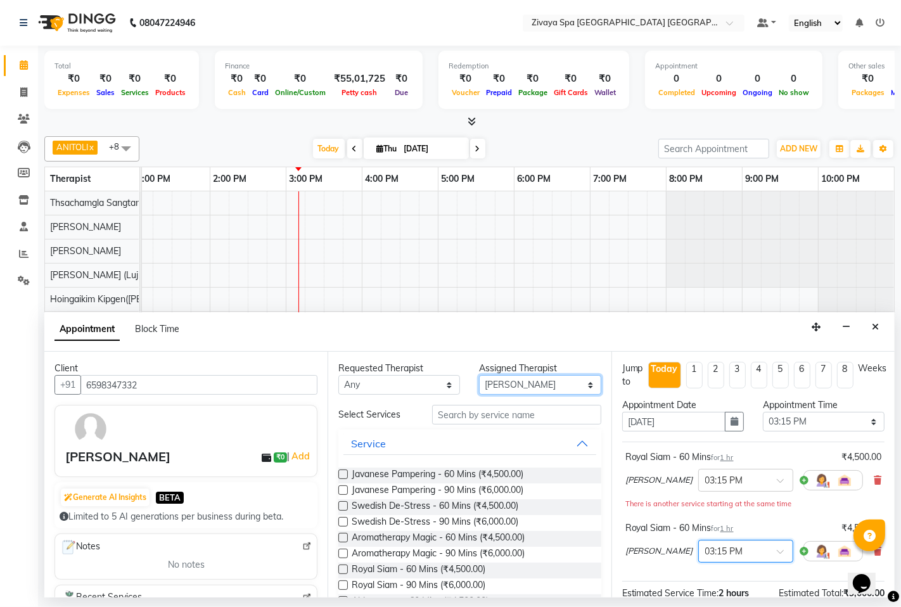
click at [497, 385] on select "Select Abin [PERSON_NAME]([PERSON_NAME]) [PERSON_NAME] ([PERSON_NAME]) [PERSON_…" at bounding box center [540, 385] width 122 height 20
select select "49493"
click at [479, 375] on select "Select Abin [PERSON_NAME]([PERSON_NAME]) [PERSON_NAME] ([PERSON_NAME]) [PERSON_…" at bounding box center [540, 385] width 122 height 20
click at [343, 568] on label at bounding box center [343, 569] width 10 height 10
click at [343, 568] on input "checkbox" at bounding box center [342, 570] width 8 height 8
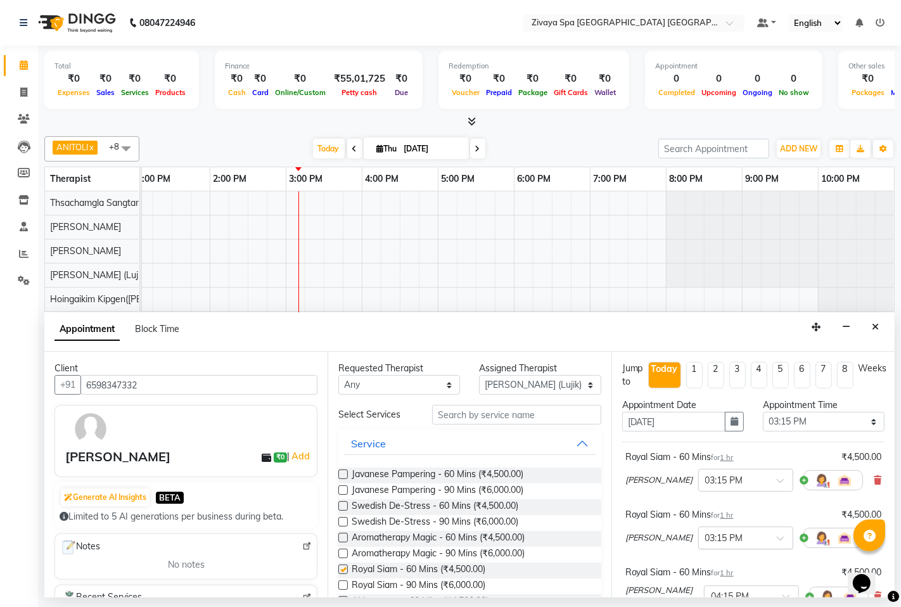
checkbox input "false"
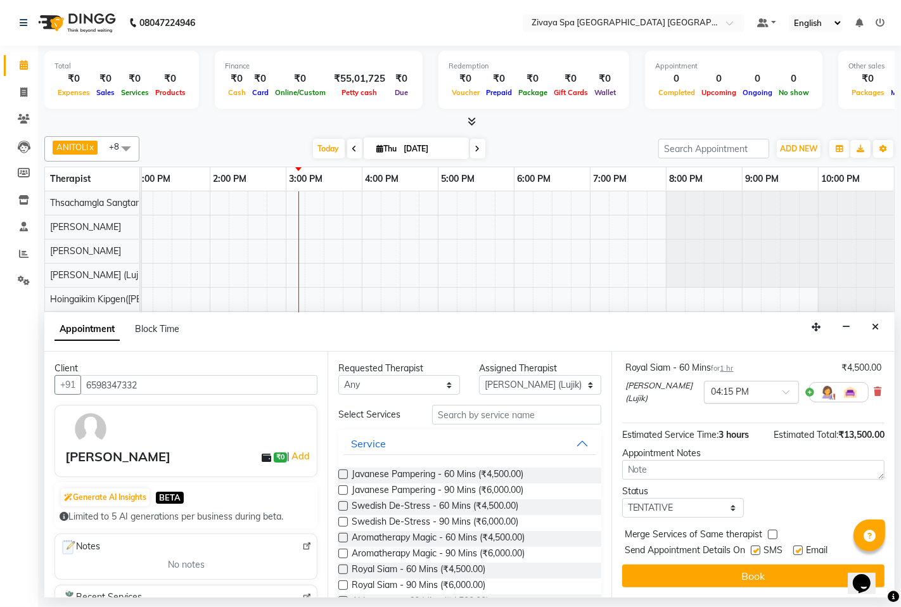
click at [732, 393] on input "text" at bounding box center [739, 391] width 56 height 13
click at [718, 461] on div "03:15 PM" at bounding box center [751, 462] width 94 height 23
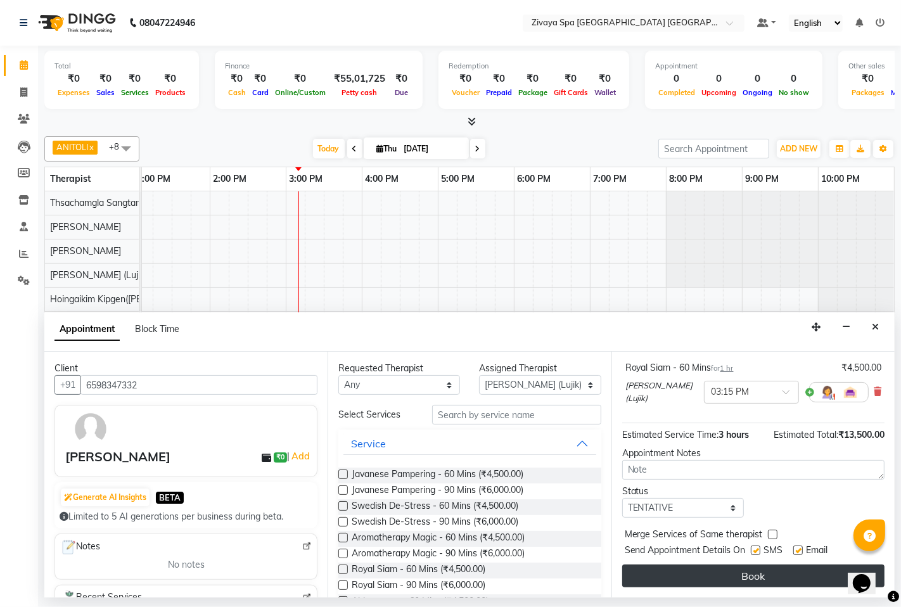
click at [745, 574] on button "Book" at bounding box center [753, 575] width 262 height 23
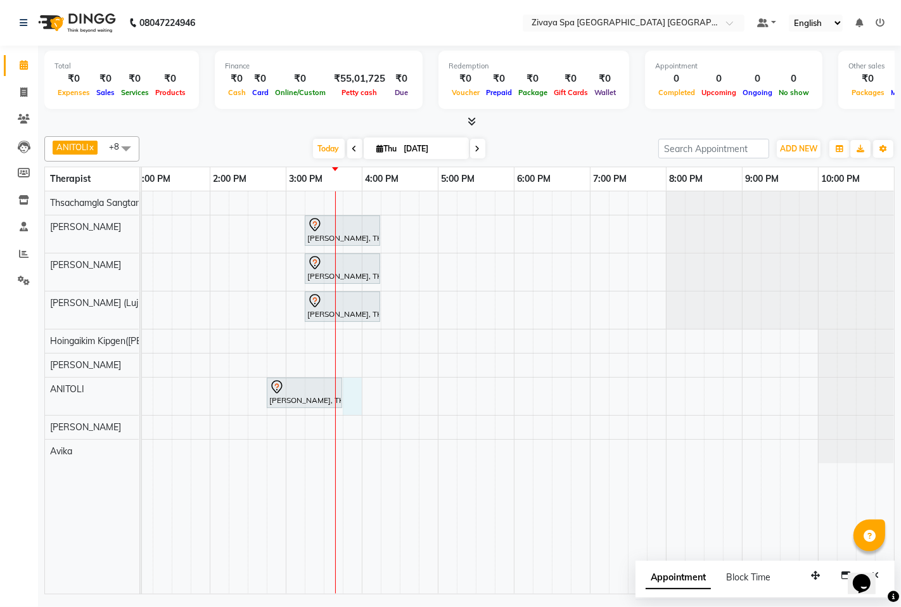
click at [338, 381] on div "[PERSON_NAME], TK02, 03:15 PM-04:15 PM, Royal Siam - 60 Mins [PERSON_NAME], TK0…" at bounding box center [286, 392] width 1216 height 402
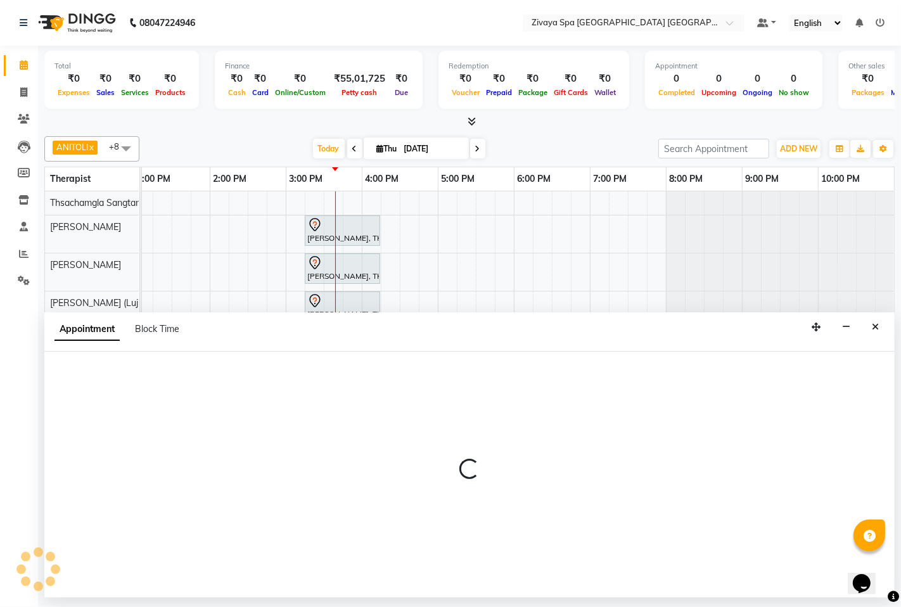
select select "71800"
select select "945"
select select "tentative"
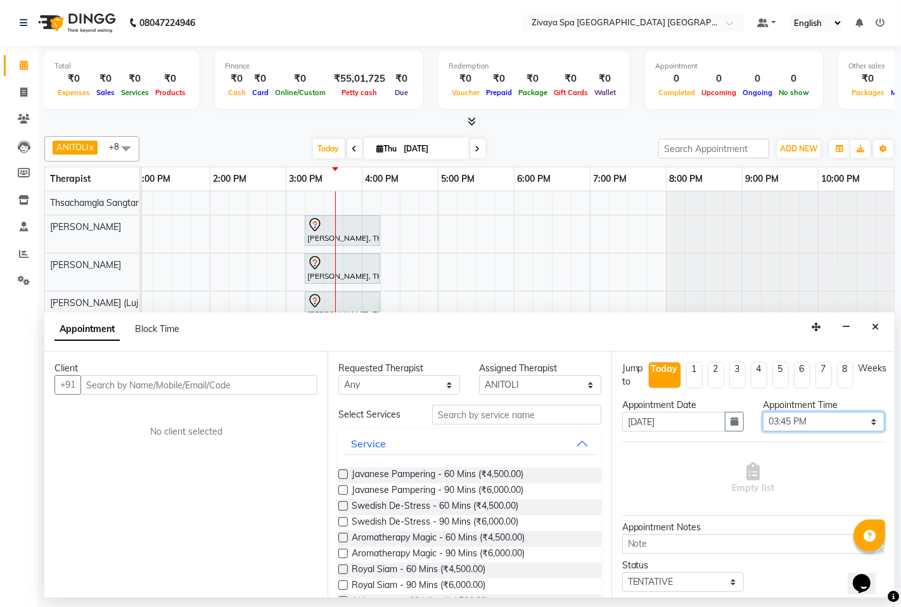
click at [782, 421] on select "Select 08:00 AM 08:15 AM 08:30 AM 08:45 AM 09:00 AM 09:15 AM 09:30 AM 09:45 AM …" at bounding box center [824, 422] width 122 height 20
select select "930"
click at [763, 412] on select "Select 08:00 AM 08:15 AM 08:30 AM 08:45 AM 09:00 AM 09:15 AM 09:30 AM 09:45 AM …" at bounding box center [824, 422] width 122 height 20
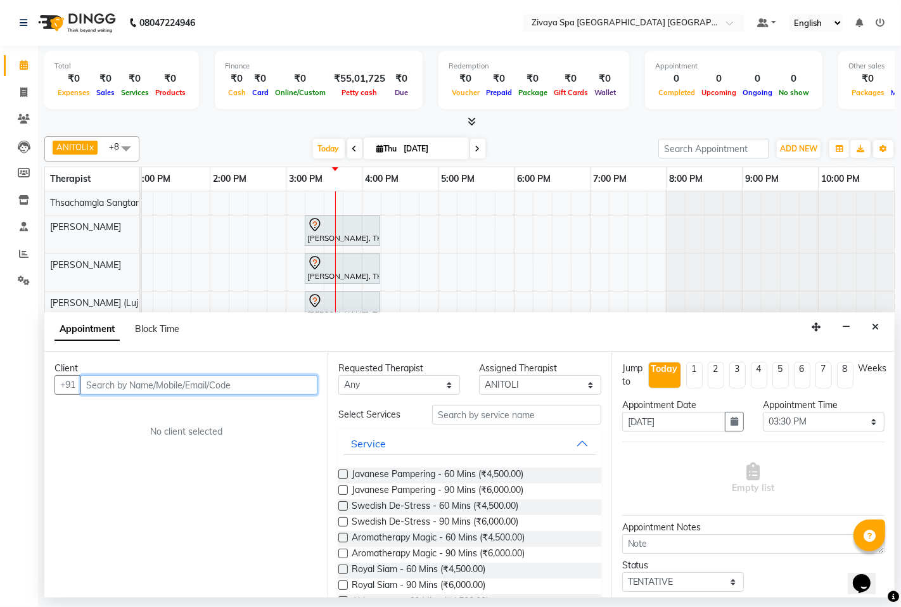
click at [152, 384] on input "text" at bounding box center [198, 385] width 237 height 20
type input "6598526783"
click at [291, 390] on span "Add Client" at bounding box center [291, 384] width 42 height 11
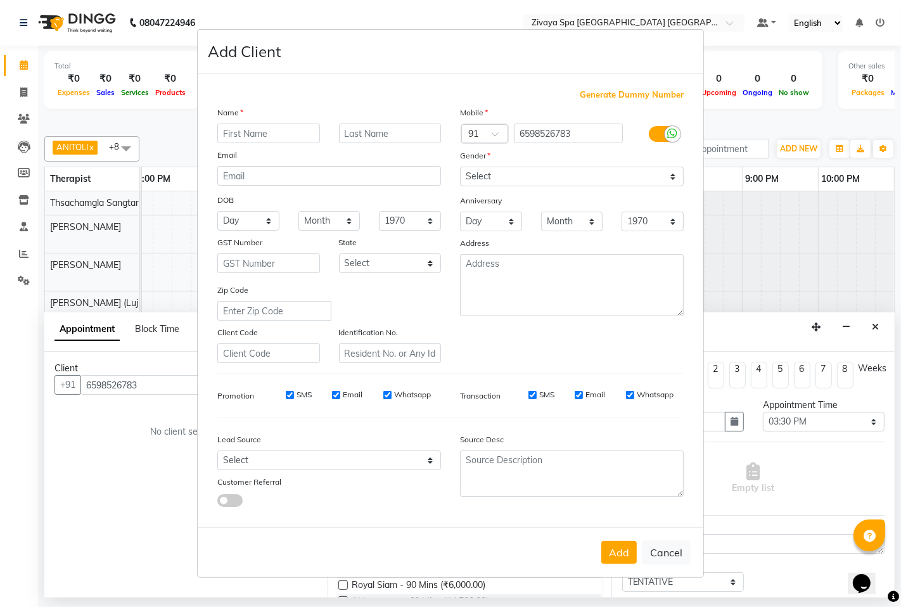
click at [269, 129] on input "text" at bounding box center [268, 134] width 103 height 20
type input "[PERSON_NAME]"
click at [395, 141] on input "text" at bounding box center [390, 134] width 103 height 20
type input "[PERSON_NAME]"
click at [514, 167] on select "Select [DEMOGRAPHIC_DATA] [DEMOGRAPHIC_DATA] Other Prefer Not To Say" at bounding box center [572, 177] width 224 height 20
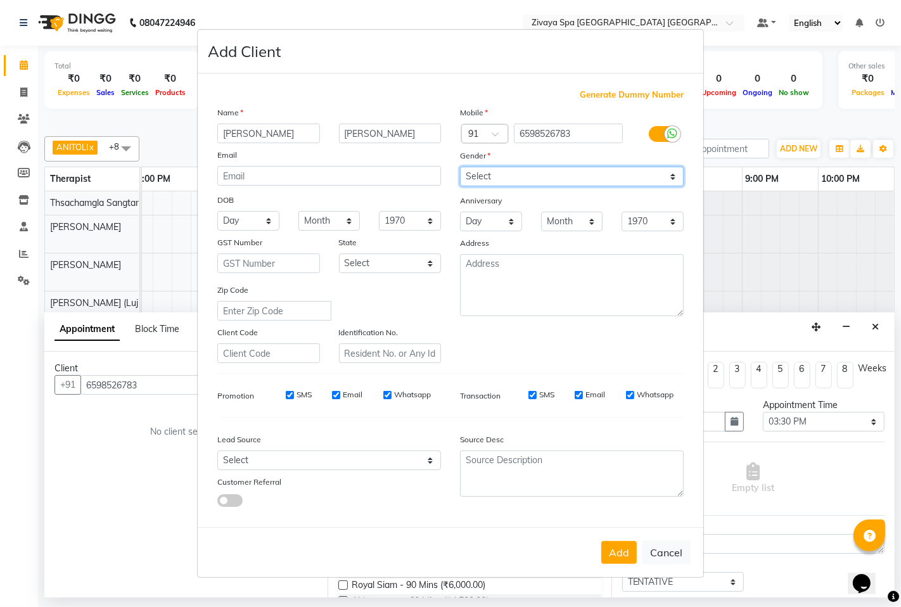
select select "[DEMOGRAPHIC_DATA]"
click at [460, 167] on select "Select [DEMOGRAPHIC_DATA] [DEMOGRAPHIC_DATA] Other Prefer Not To Say" at bounding box center [572, 177] width 224 height 20
click at [292, 395] on input "SMS" at bounding box center [290, 395] width 8 height 8
checkbox input "false"
click at [331, 393] on div "SMS Email Whatsapp" at bounding box center [349, 394] width 183 height 11
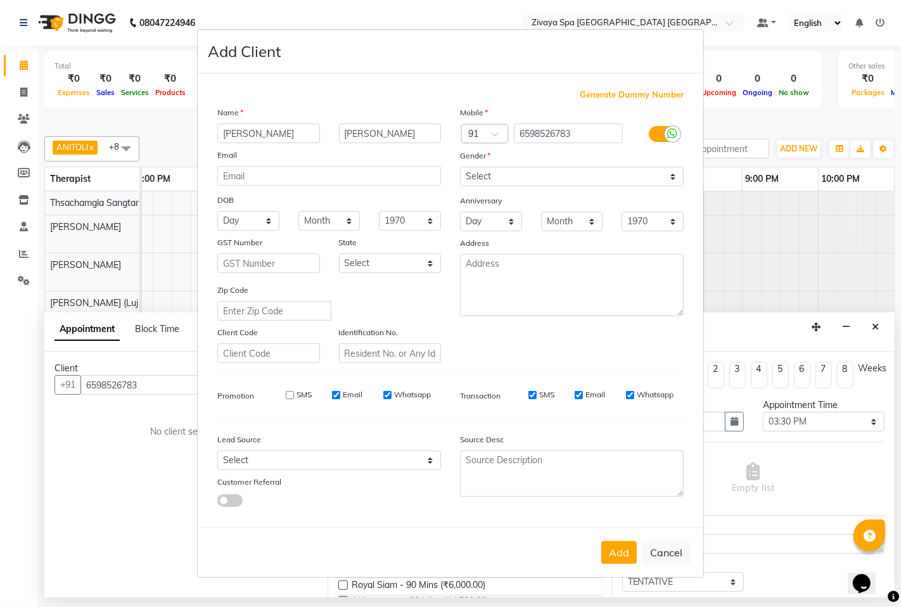
drag, startPoint x: 334, startPoint y: 396, endPoint x: 370, endPoint y: 400, distance: 35.7
click at [339, 396] on input "Email" at bounding box center [336, 395] width 8 height 8
checkbox input "false"
click at [388, 393] on input "Whatsapp" at bounding box center [387, 395] width 8 height 8
checkbox input "false"
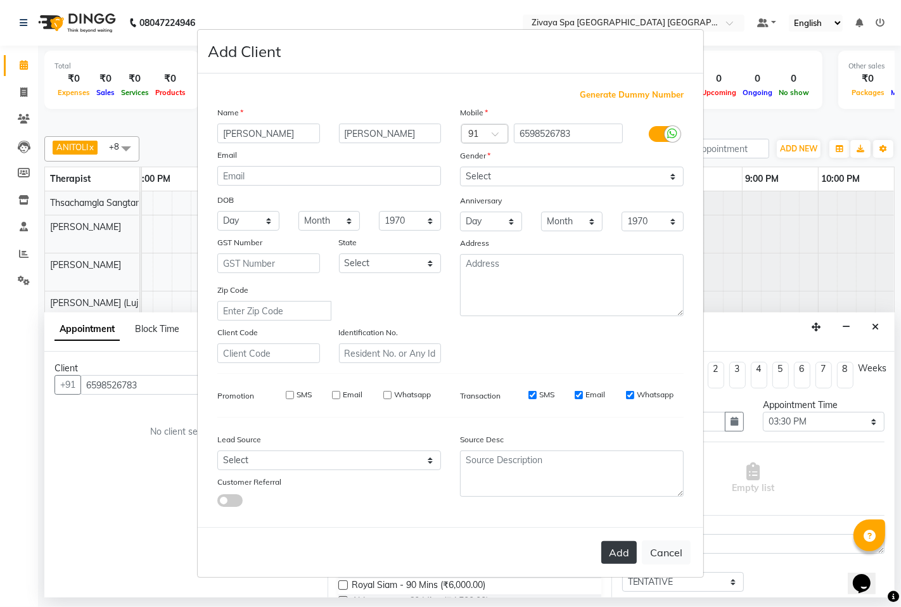
click at [619, 552] on button "Add" at bounding box center [618, 552] width 35 height 23
select select
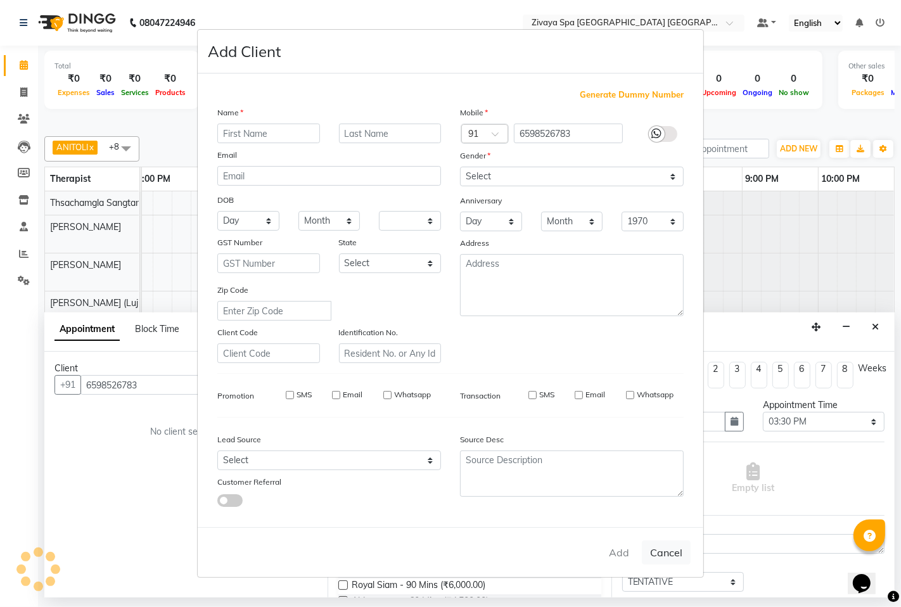
select select
checkbox input "false"
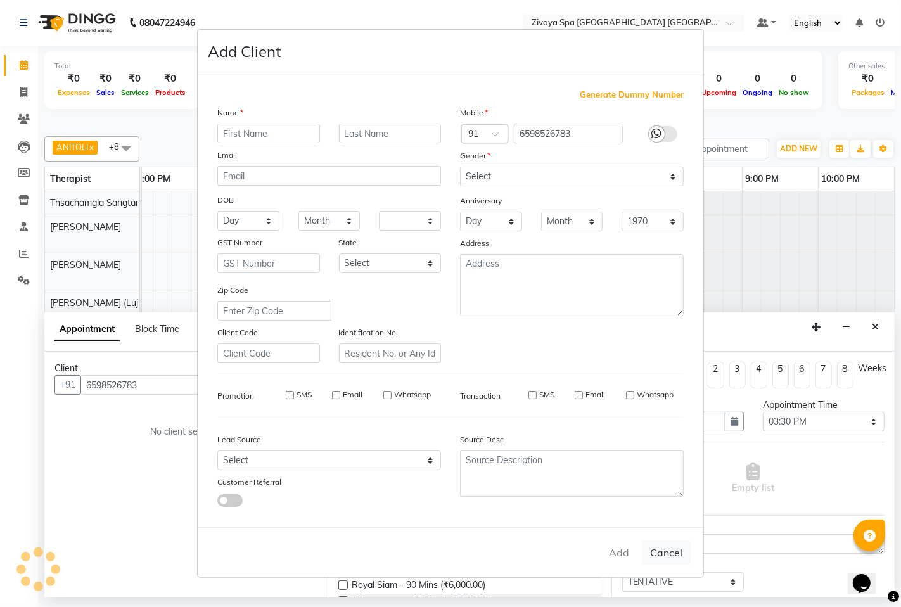
checkbox input "false"
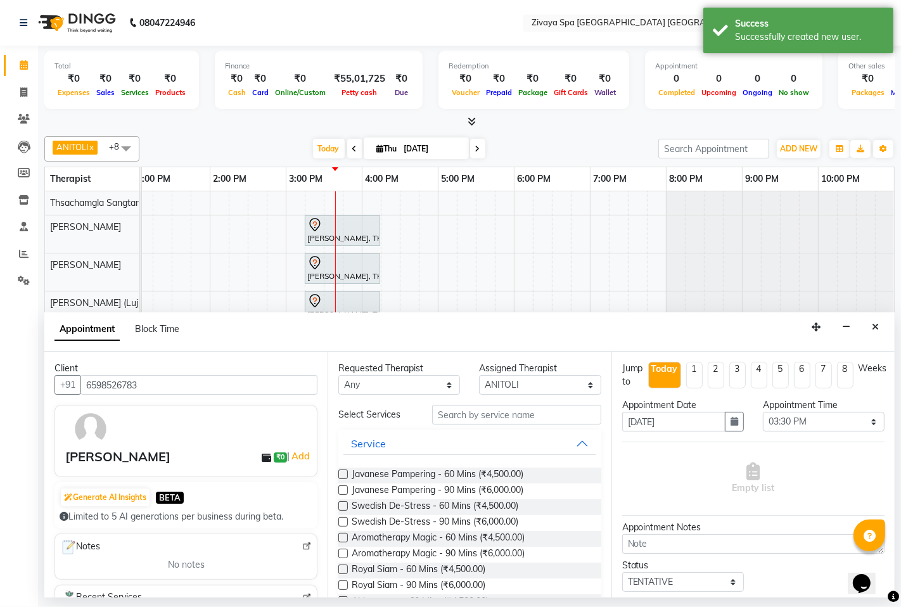
click at [345, 569] on label at bounding box center [343, 569] width 10 height 10
click at [345, 569] on input "checkbox" at bounding box center [342, 570] width 8 height 8
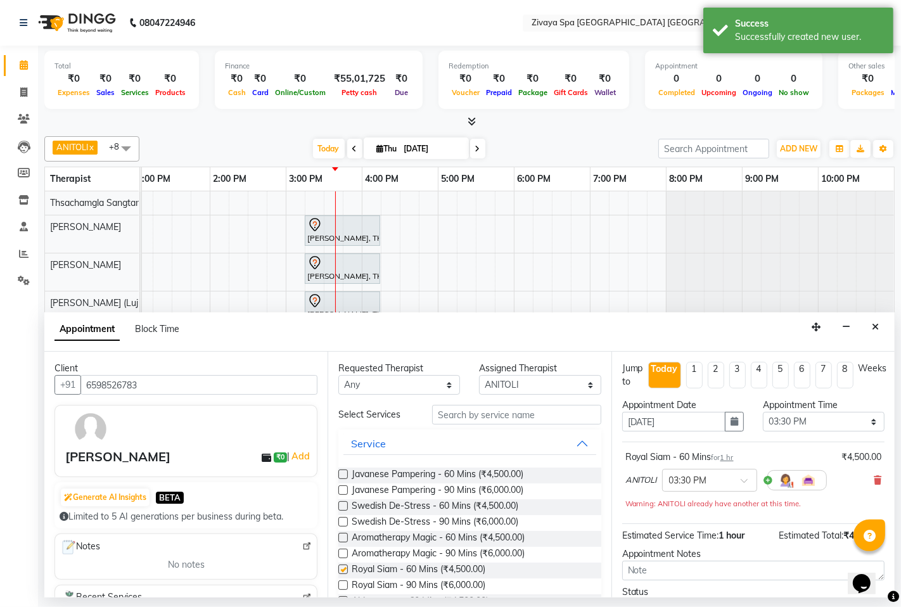
checkbox input "false"
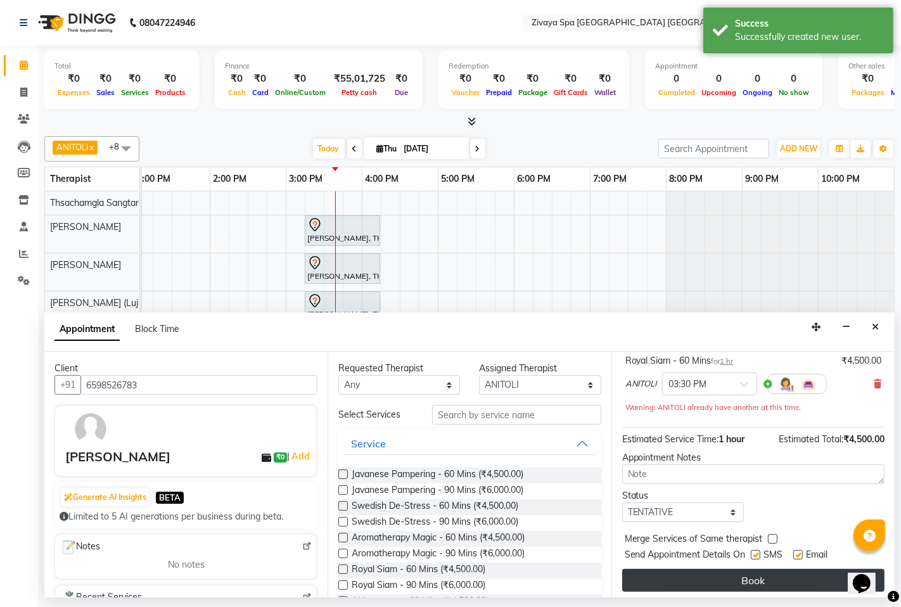
scroll to position [100, 0]
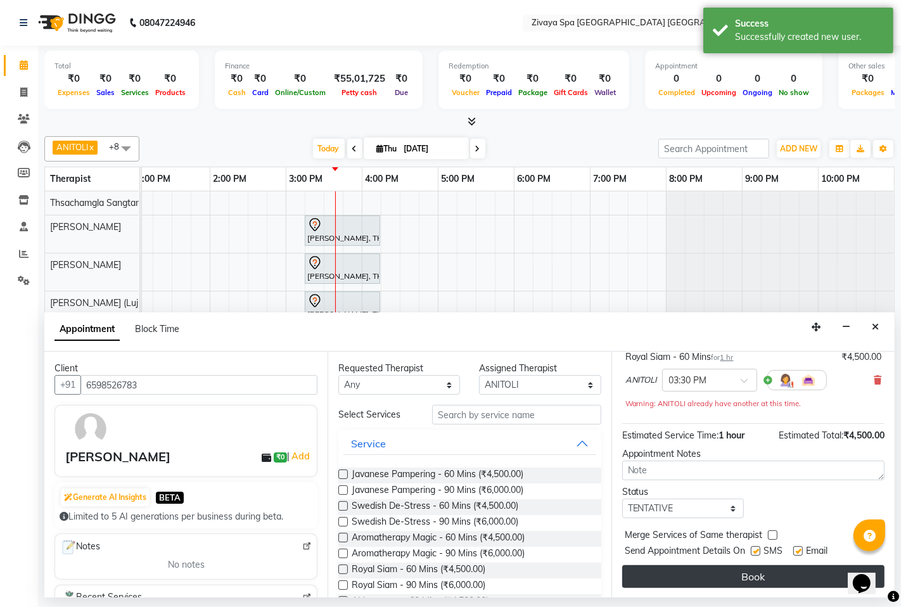
click at [775, 569] on button "Book" at bounding box center [753, 576] width 262 height 23
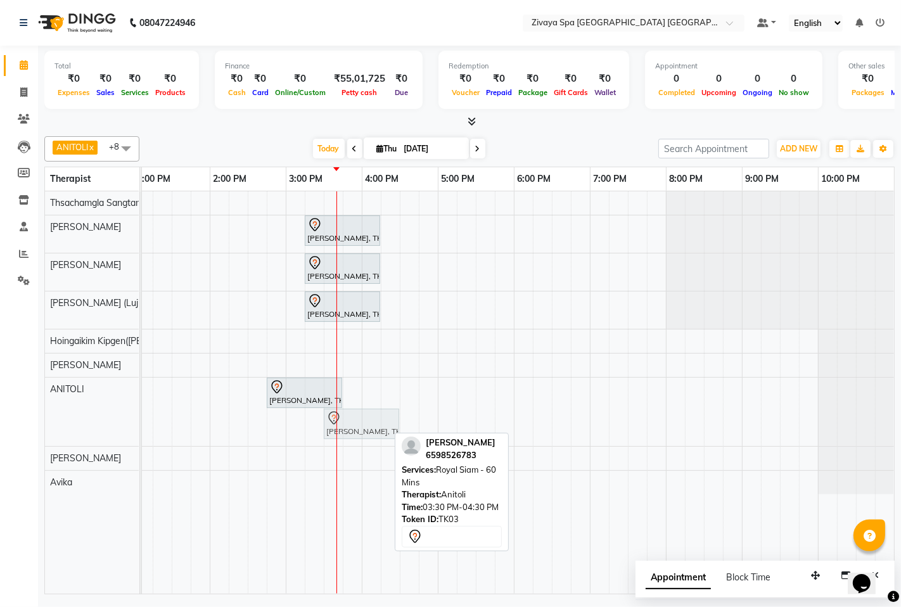
drag, startPoint x: 341, startPoint y: 415, endPoint x: 351, endPoint y: 400, distance: 18.3
click at [351, 400] on div "[PERSON_NAME], TK02, 03:15 PM-04:15 PM, [GEOGRAPHIC_DATA] - 60 Mins [PERSON_NAM…" at bounding box center [286, 392] width 1216 height 402
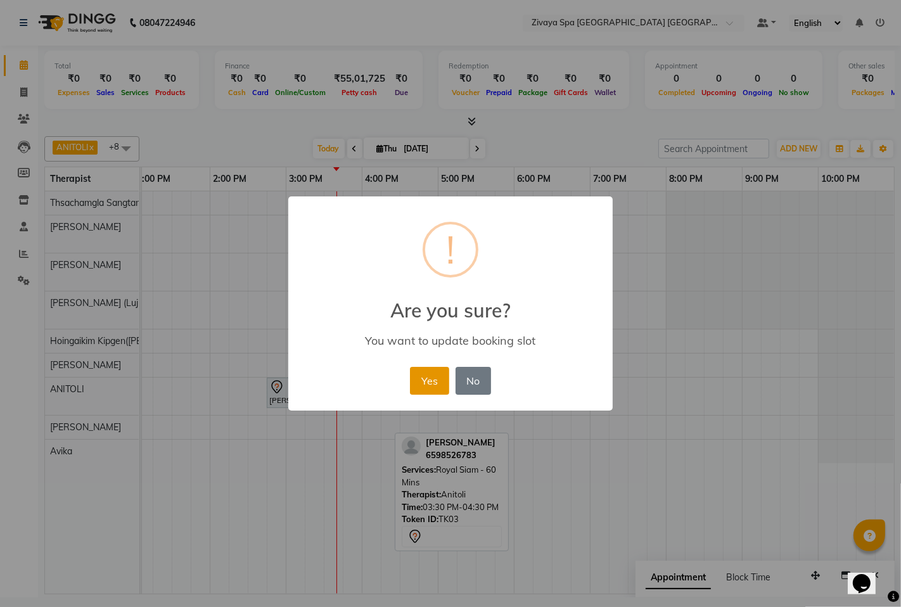
click at [422, 389] on button "Yes" at bounding box center [429, 381] width 39 height 28
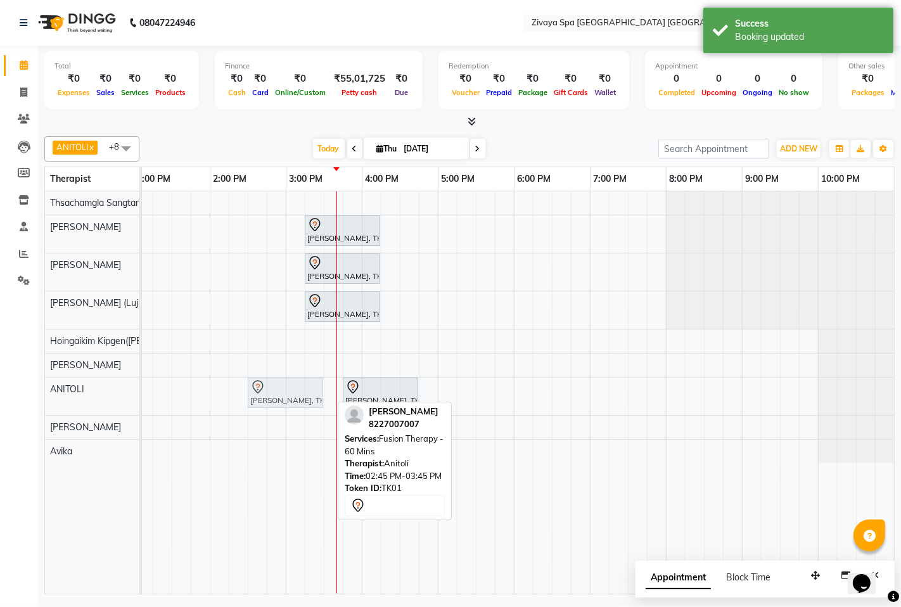
drag, startPoint x: 279, startPoint y: 388, endPoint x: 263, endPoint y: 381, distance: 17.6
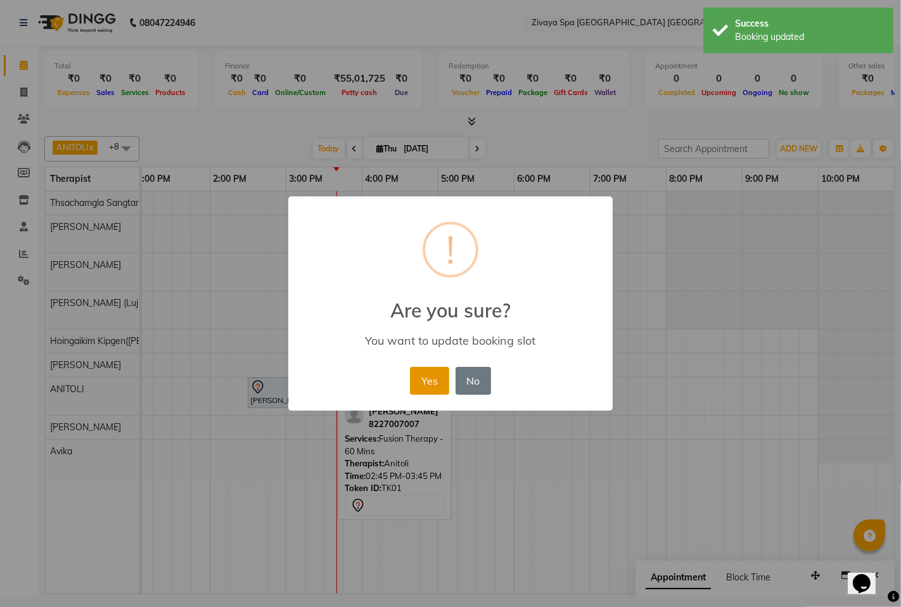
click at [432, 386] on button "Yes" at bounding box center [429, 381] width 39 height 28
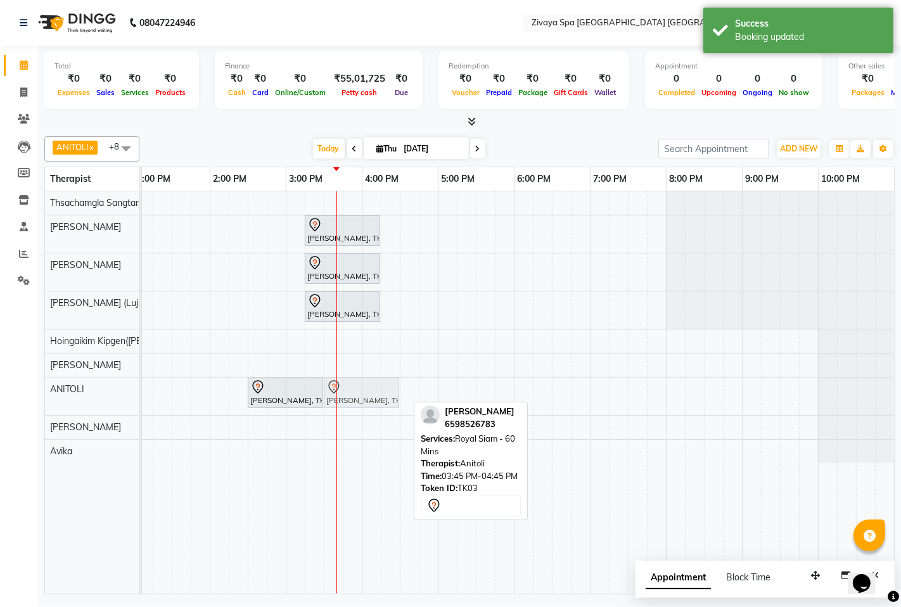
drag, startPoint x: 349, startPoint y: 384, endPoint x: 330, endPoint y: 378, distance: 19.8
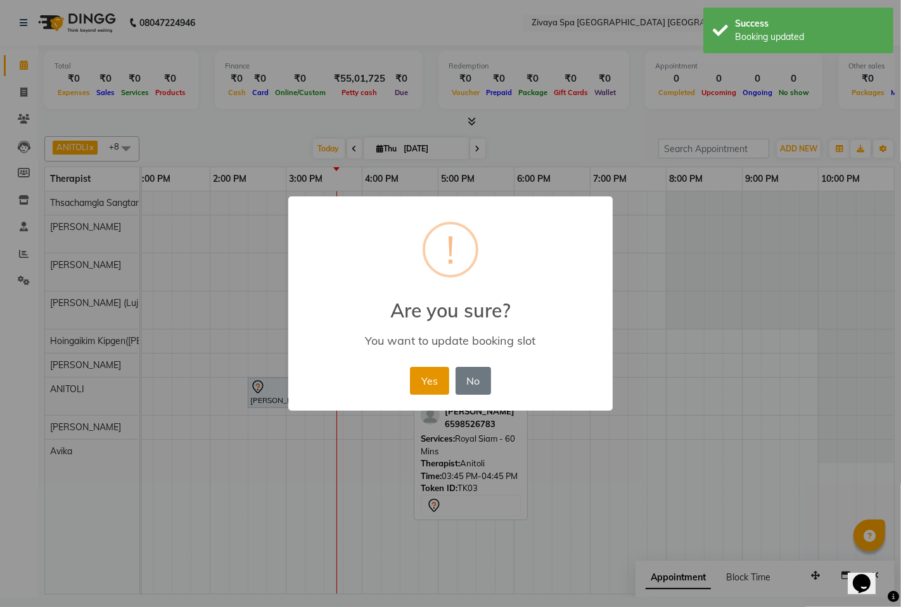
click at [442, 379] on button "Yes" at bounding box center [429, 381] width 39 height 28
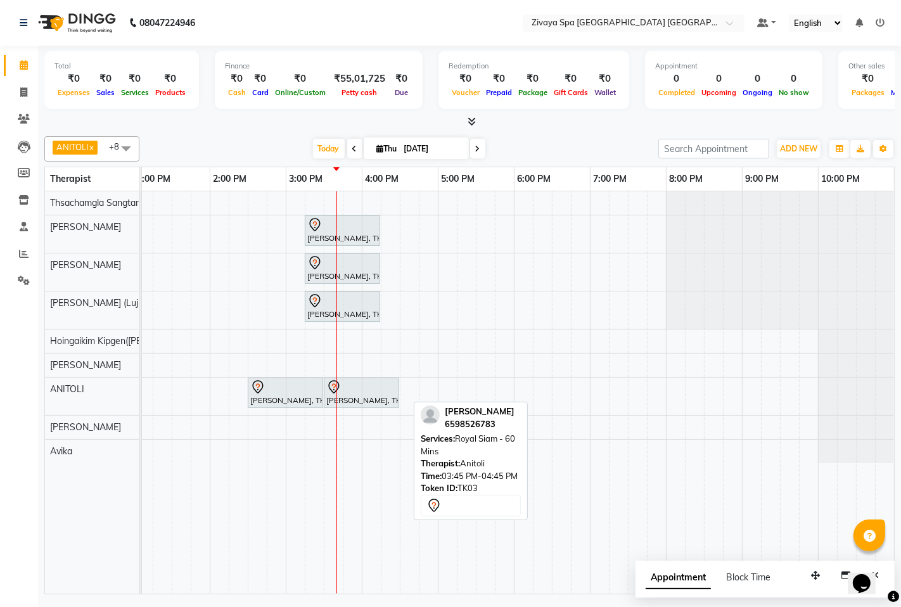
click at [366, 477] on td at bounding box center [371, 392] width 19 height 402
click at [876, 23] on icon at bounding box center [879, 22] width 9 height 9
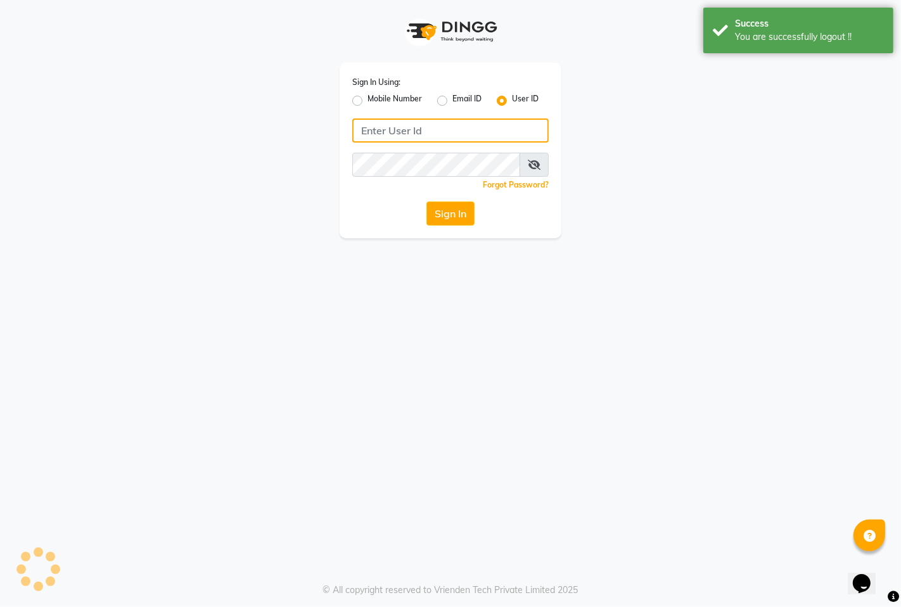
type input "7389901811"
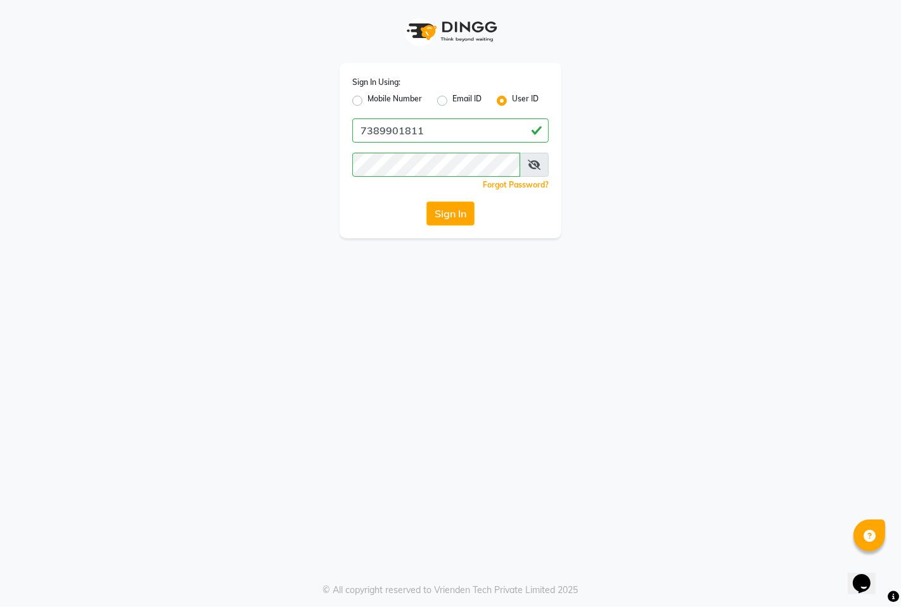
click at [384, 98] on label "Mobile Number" at bounding box center [394, 100] width 54 height 15
click at [376, 98] on input "Mobile Number" at bounding box center [371, 97] width 8 height 8
radio input "true"
radio input "false"
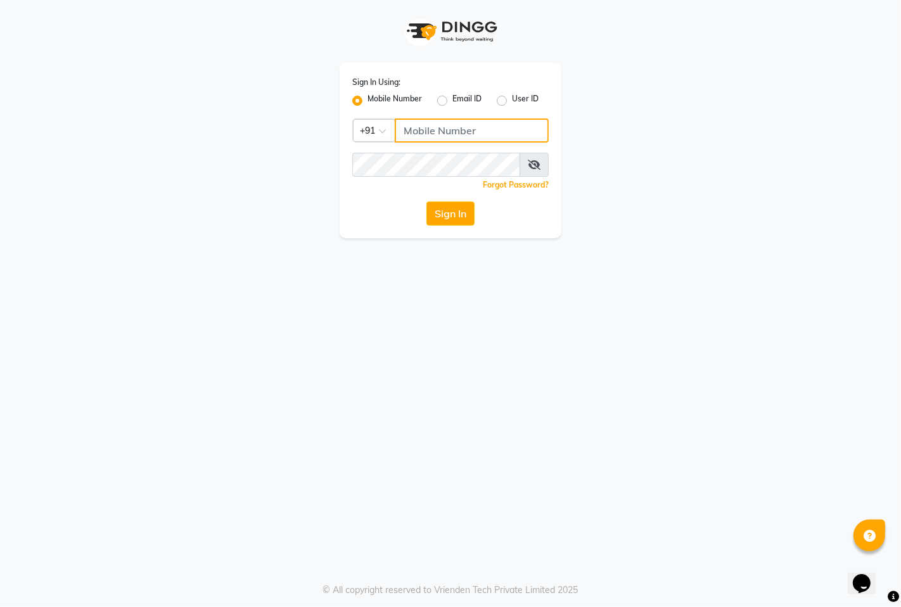
click at [423, 137] on input "Username" at bounding box center [472, 130] width 154 height 24
type input "9366908950"
click at [454, 211] on button "Sign In" at bounding box center [450, 213] width 48 height 24
